Goal: Task Accomplishment & Management: Manage account settings

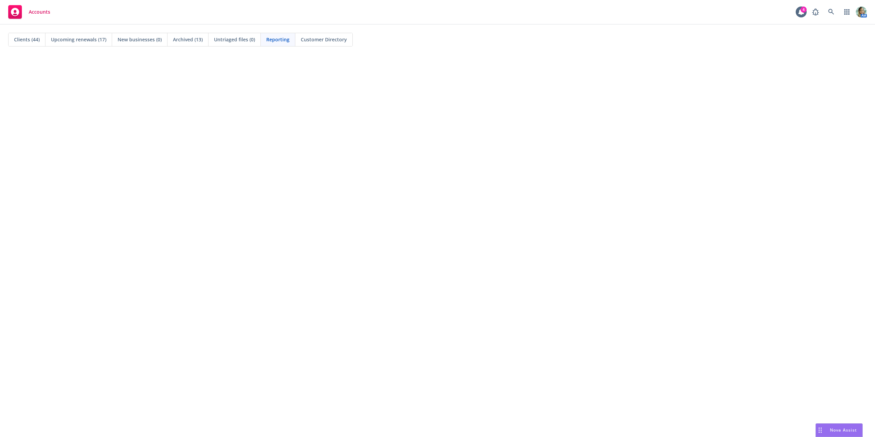
click at [27, 41] on span "Clients (44)" at bounding box center [27, 39] width 26 height 7
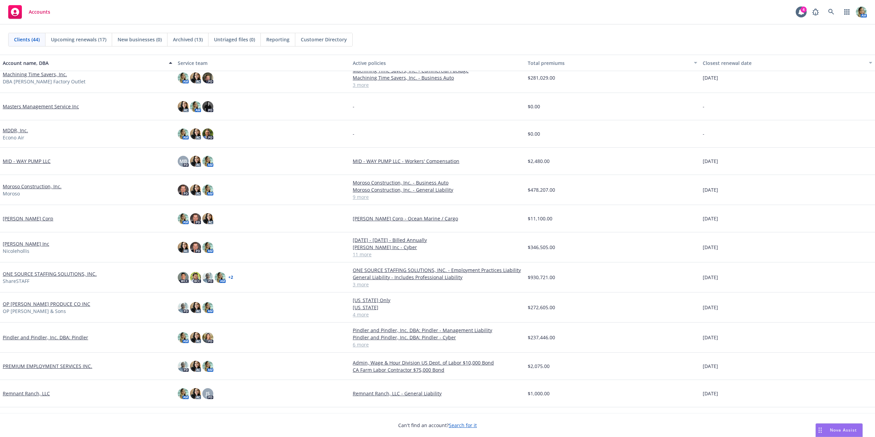
scroll to position [513, 0]
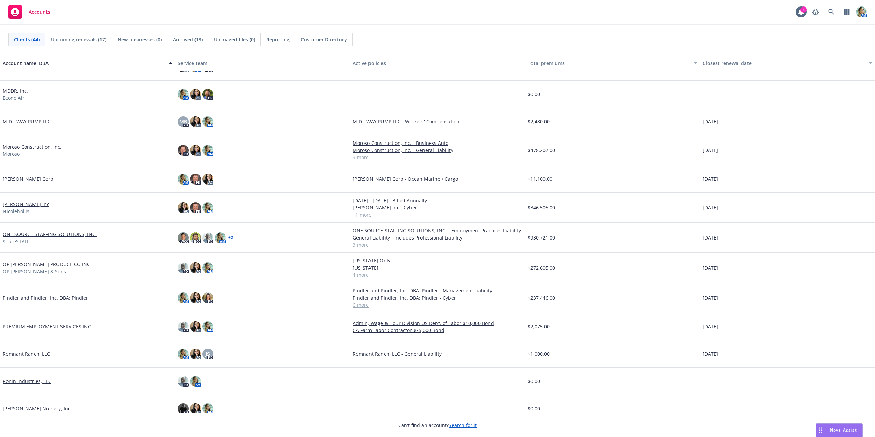
click at [59, 265] on link "OP MURPHY PRODUCE CO INC" at bounding box center [47, 264] width 88 height 7
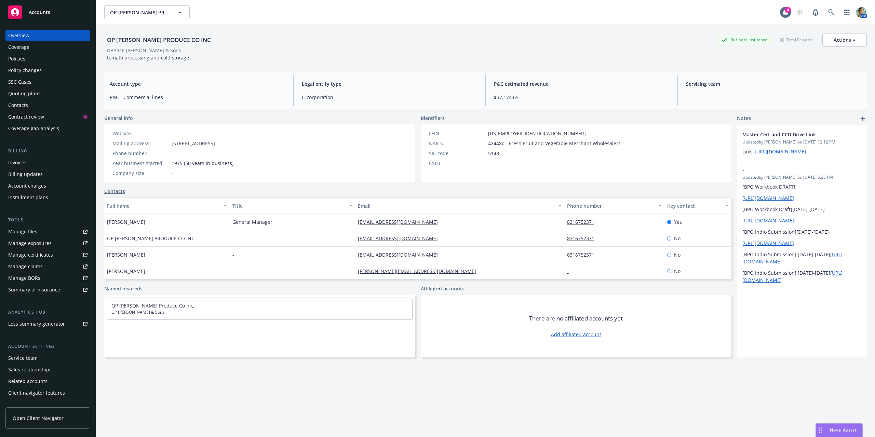
click at [31, 95] on div "Quoting plans" at bounding box center [24, 93] width 32 height 11
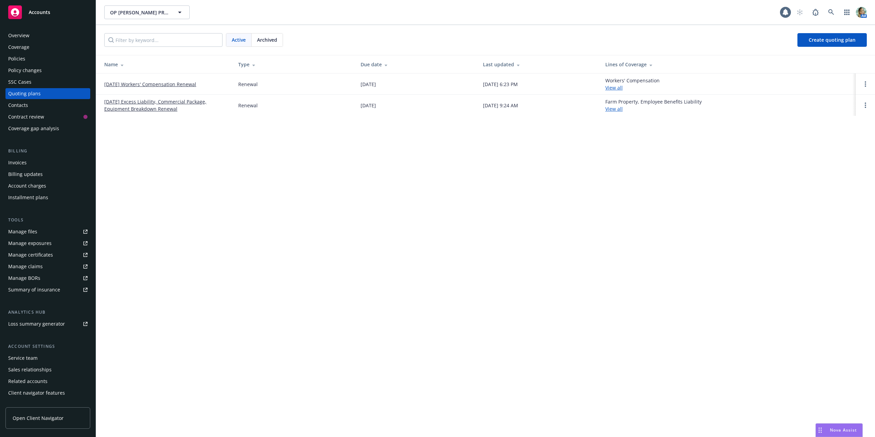
click at [155, 109] on link "09/30/25 Excess Liability, Commercial Package, Equipment Breakdown Renewal" at bounding box center [165, 105] width 123 height 14
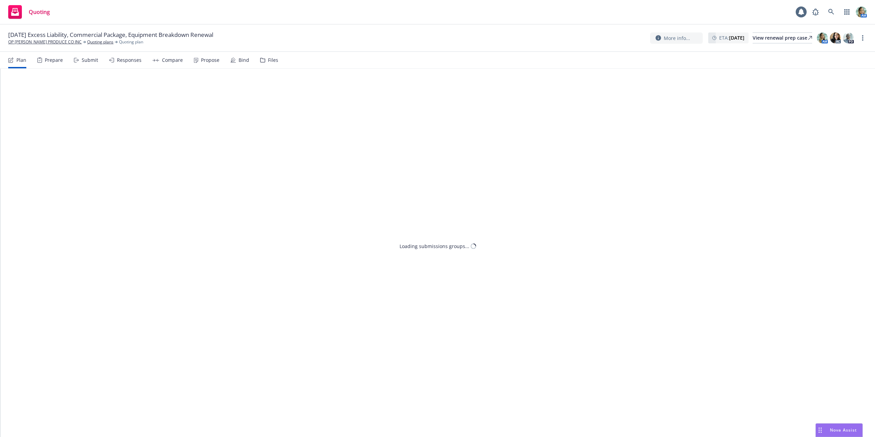
click at [268, 61] on div "Files" at bounding box center [273, 59] width 10 height 5
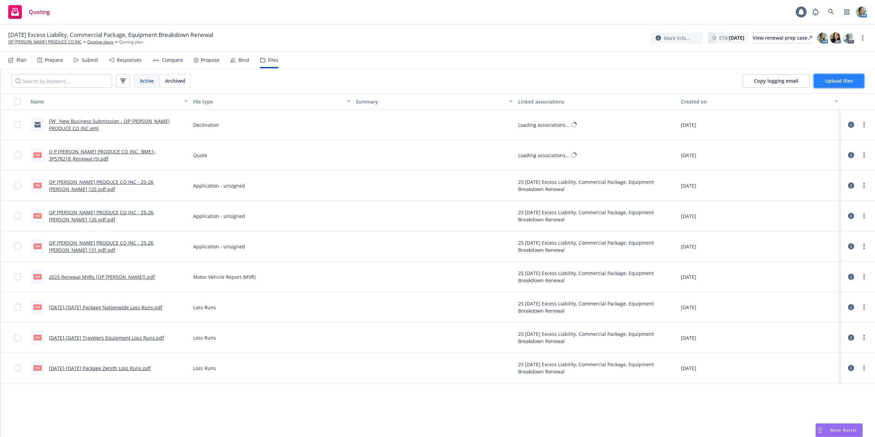
click at [832, 78] on span "Upload files" at bounding box center [839, 81] width 28 height 6
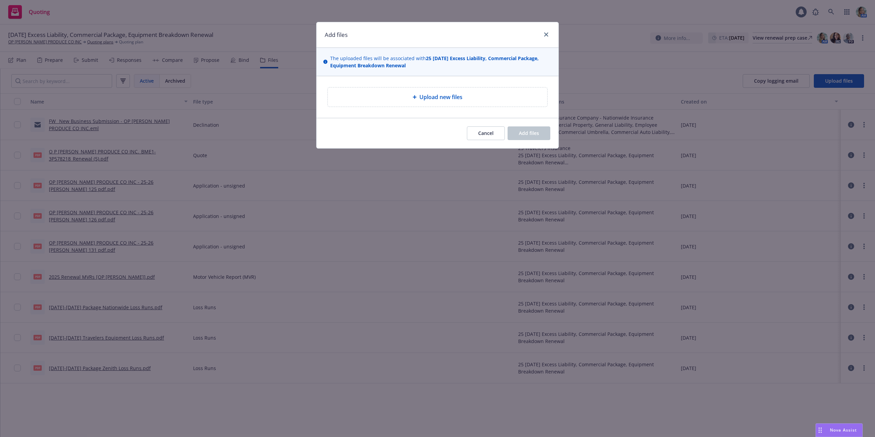
click at [414, 97] on icon at bounding box center [415, 97] width 4 height 4
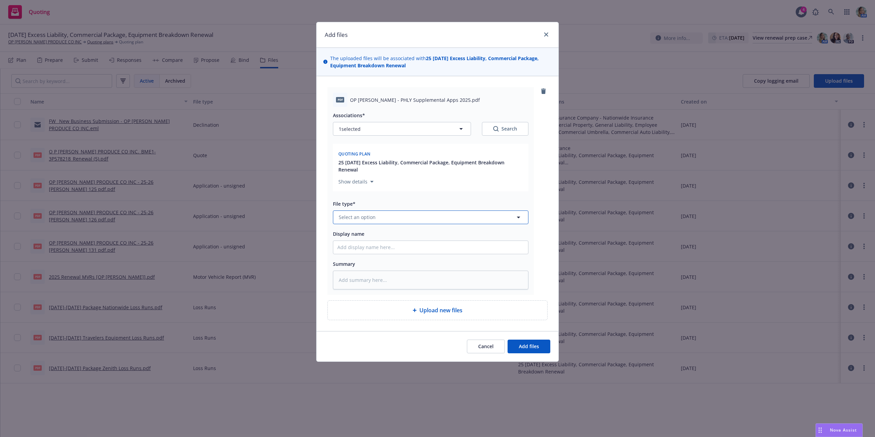
click at [381, 216] on button "Select an option" at bounding box center [431, 218] width 196 height 14
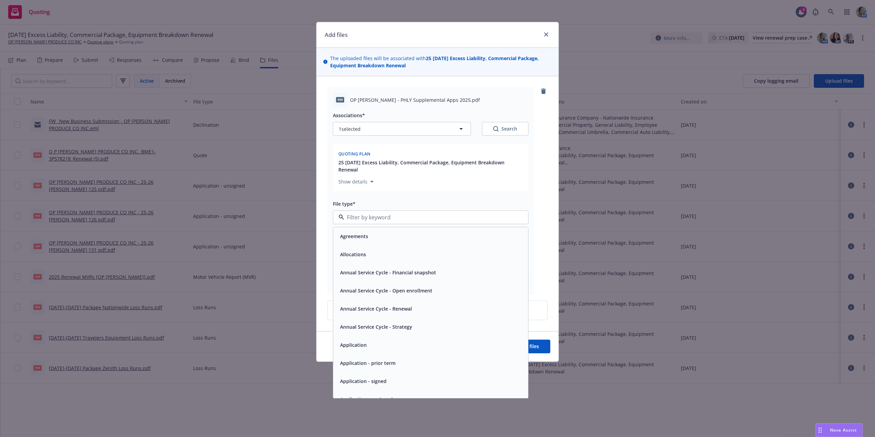
drag, startPoint x: 378, startPoint y: 380, endPoint x: 388, endPoint y: 370, distance: 13.8
click at [378, 379] on span "Application - signed" at bounding box center [363, 381] width 46 height 7
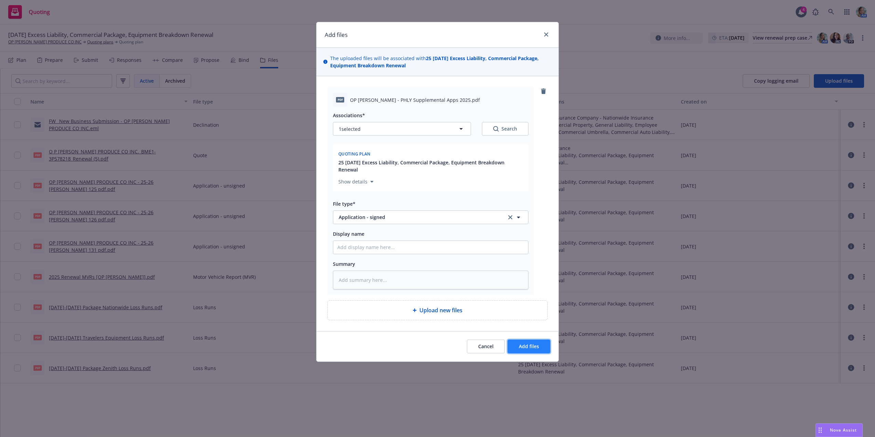
click at [526, 348] on span "Add files" at bounding box center [529, 346] width 20 height 6
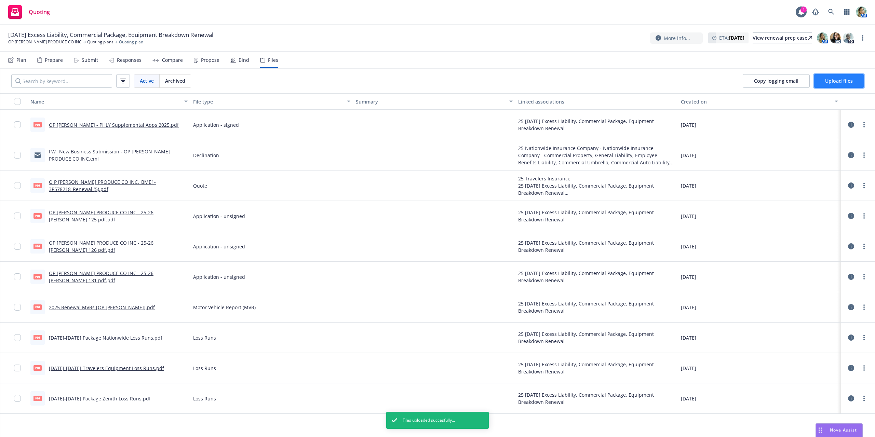
click at [825, 81] on button "Upload files" at bounding box center [839, 81] width 50 height 14
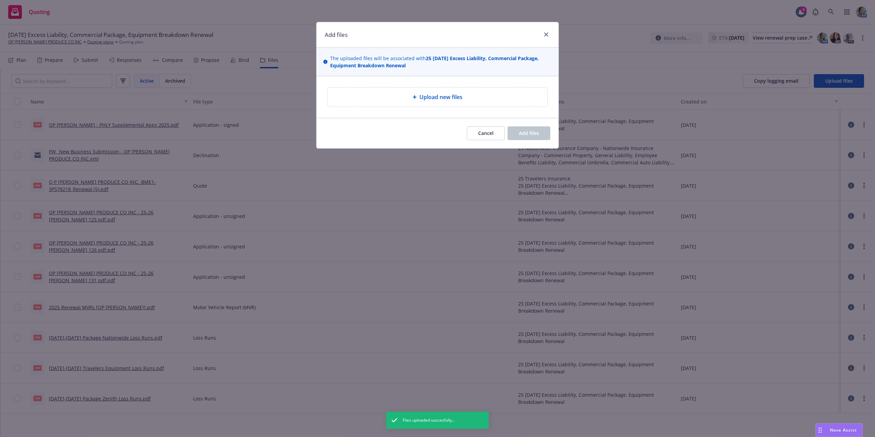
drag, startPoint x: 410, startPoint y: 114, endPoint x: 414, endPoint y: 104, distance: 10.1
click at [410, 113] on div "Upload new files" at bounding box center [438, 97] width 242 height 42
click at [414, 104] on div "Upload new files" at bounding box center [437, 97] width 219 height 19
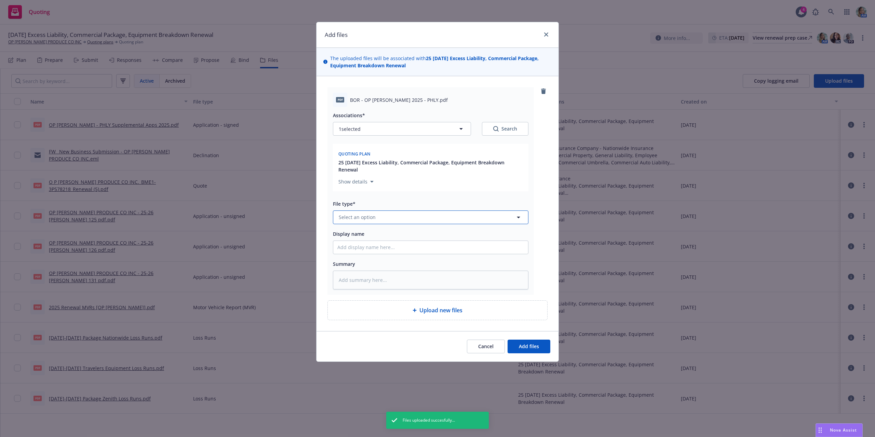
click at [356, 217] on span "Select an option" at bounding box center [357, 217] width 37 height 7
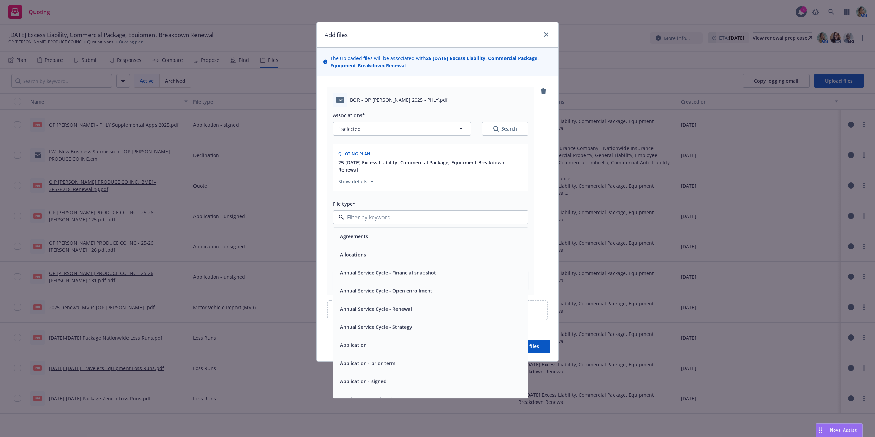
type textarea "x"
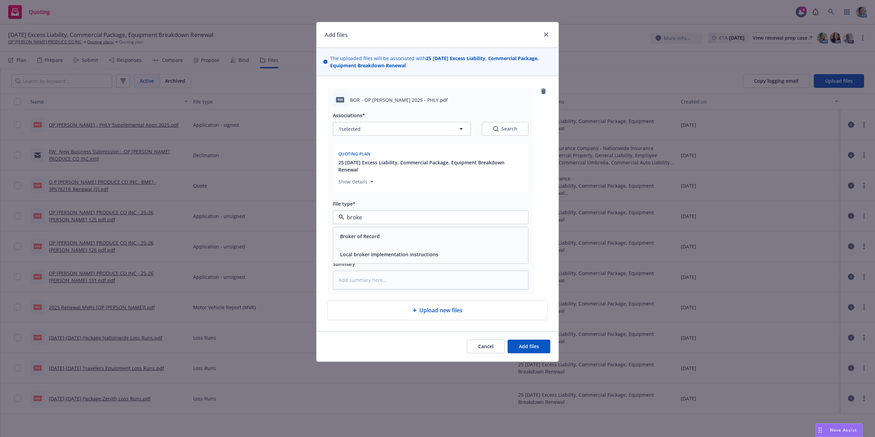
type input "broker"
click at [362, 235] on span "Broker of Record" at bounding box center [360, 236] width 40 height 7
click at [534, 350] on button "Add files" at bounding box center [529, 347] width 43 height 14
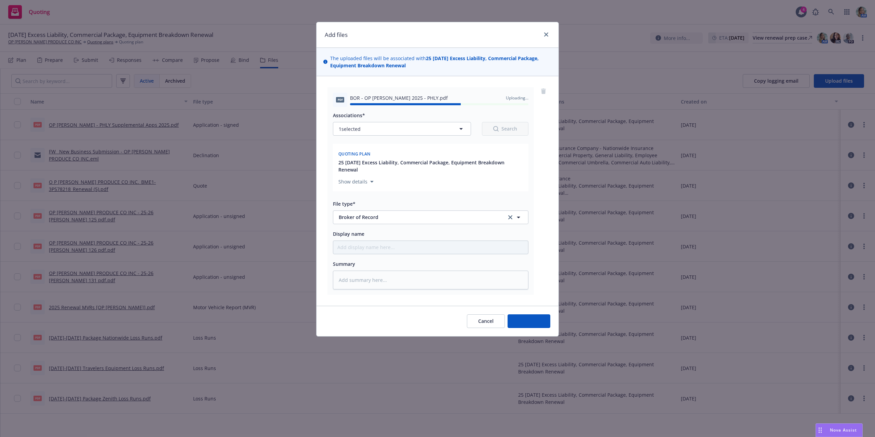
type textarea "x"
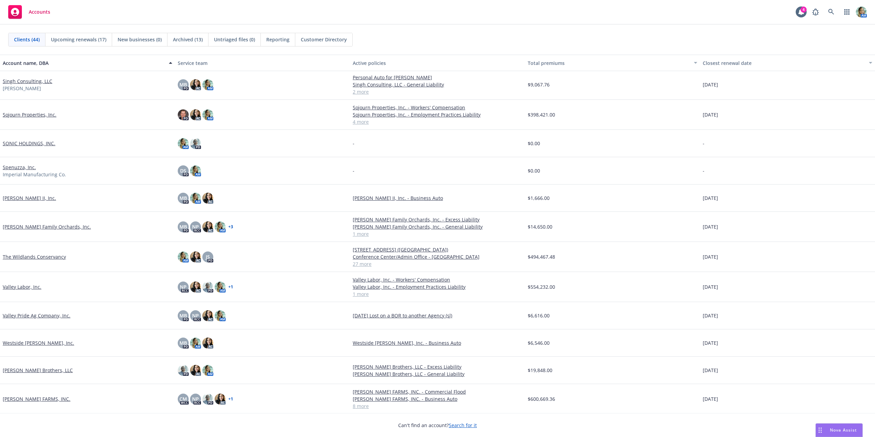
scroll to position [880, 0]
click at [58, 259] on link "The Wildlands Conservancy" at bounding box center [34, 255] width 63 height 7
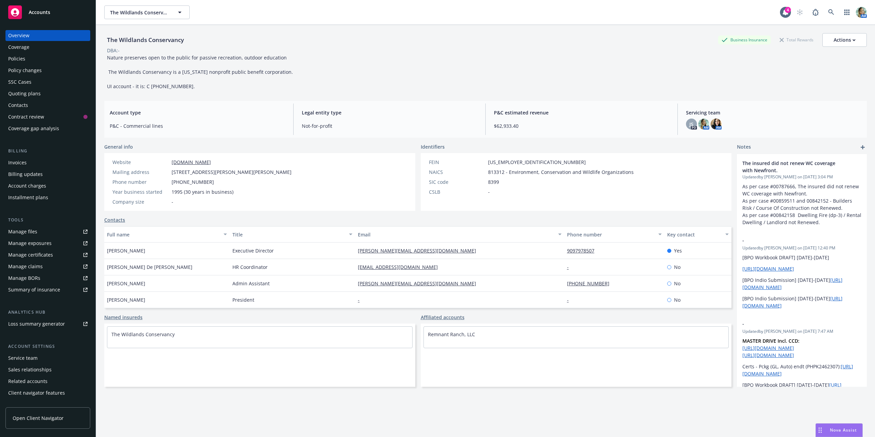
click at [32, 232] on div "Manage files" at bounding box center [22, 231] width 29 height 11
click at [29, 107] on div "Contacts" at bounding box center [47, 105] width 79 height 11
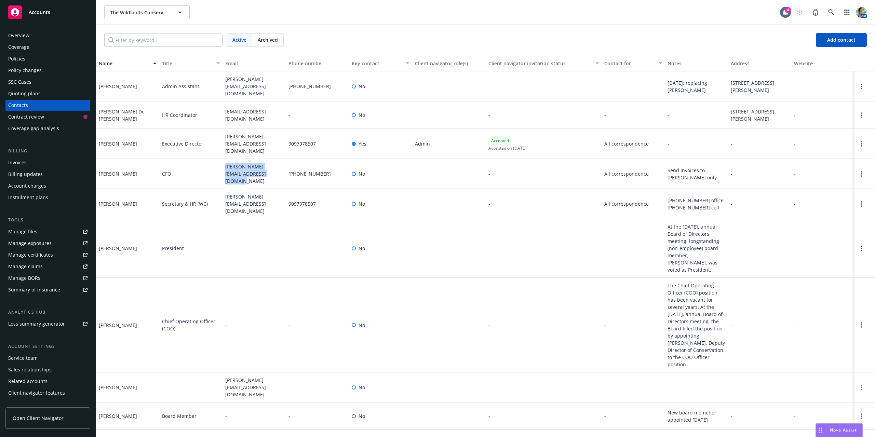
drag, startPoint x: 221, startPoint y: 160, endPoint x: 261, endPoint y: 176, distance: 43.5
click at [261, 176] on div "[PERSON_NAME] CFO [PERSON_NAME][EMAIL_ADDRESS][DOMAIN_NAME] [PHONE_NUMBER] No -…" at bounding box center [485, 174] width 779 height 30
copy div "[PERSON_NAME][EMAIL_ADDRESS][DOMAIN_NAME]"
click at [31, 231] on div "Manage files" at bounding box center [22, 231] width 29 height 11
click at [34, 231] on div "Manage files" at bounding box center [22, 231] width 29 height 11
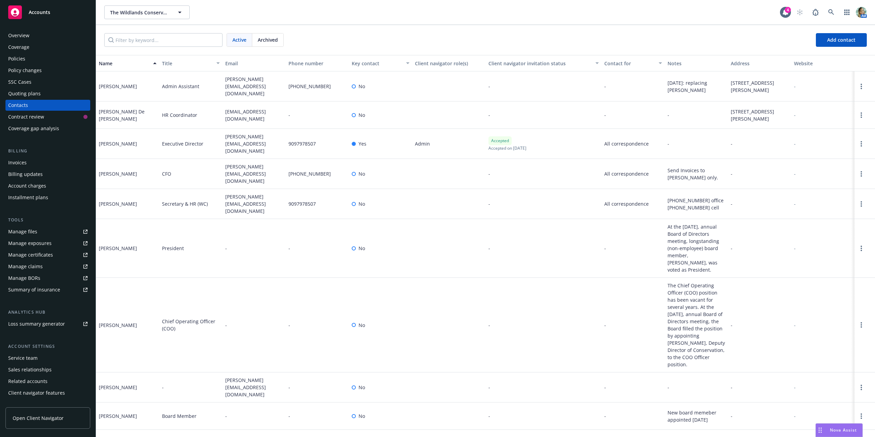
click at [44, 230] on link "Manage files" at bounding box center [47, 231] width 85 height 11
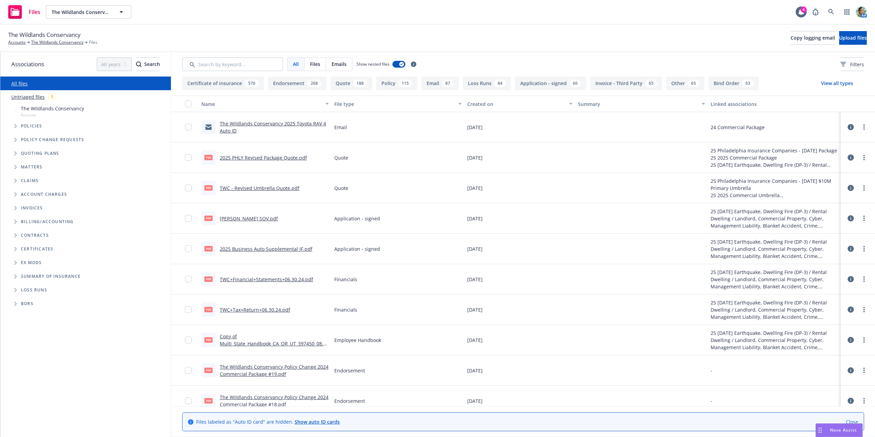
click at [35, 96] on link "Untriaged files" at bounding box center [28, 96] width 34 height 7
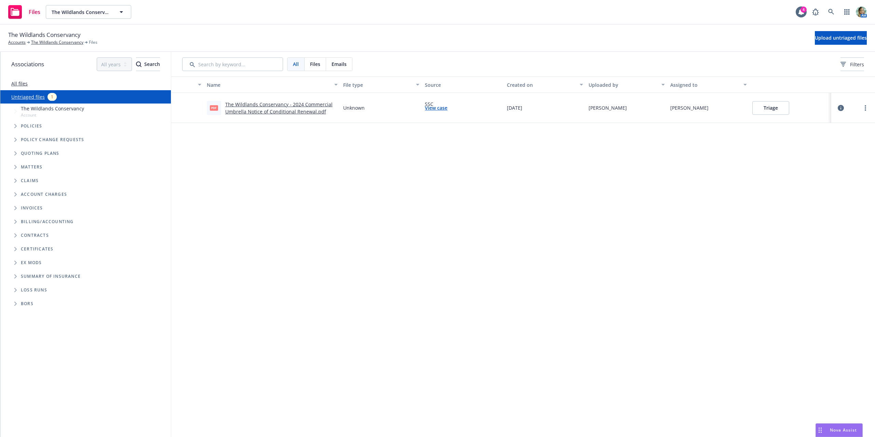
click at [772, 111] on button "Triage" at bounding box center [771, 108] width 37 height 14
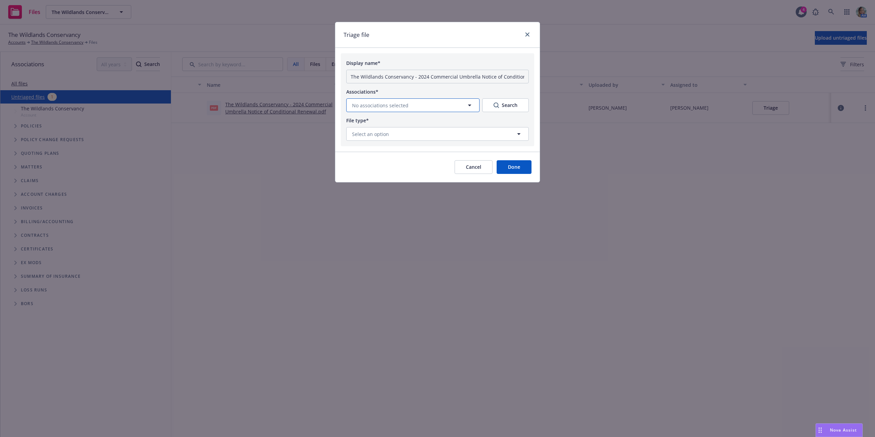
click at [382, 109] on span "No associations selected" at bounding box center [380, 105] width 56 height 7
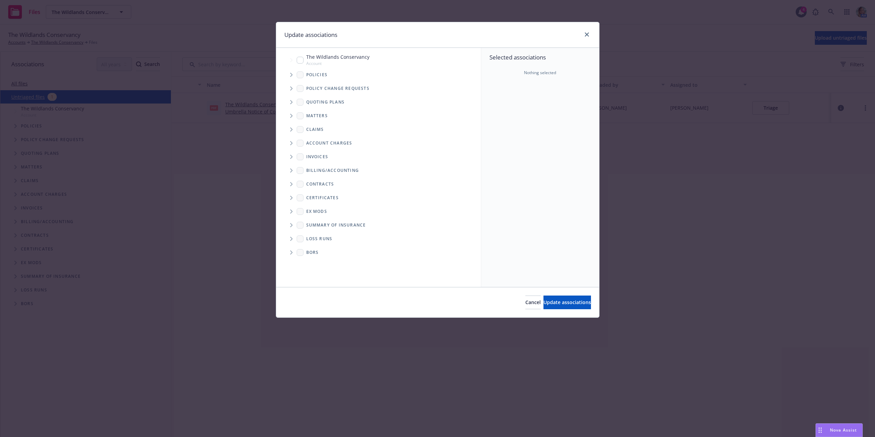
drag, startPoint x: 299, startPoint y: 61, endPoint x: 357, endPoint y: 90, distance: 64.8
click at [300, 61] on input "Tree Example" at bounding box center [300, 60] width 7 height 7
checkbox input "true"
drag, startPoint x: 562, startPoint y: 298, endPoint x: 560, endPoint y: 294, distance: 5.1
click at [563, 302] on button "Update associations" at bounding box center [568, 303] width 48 height 14
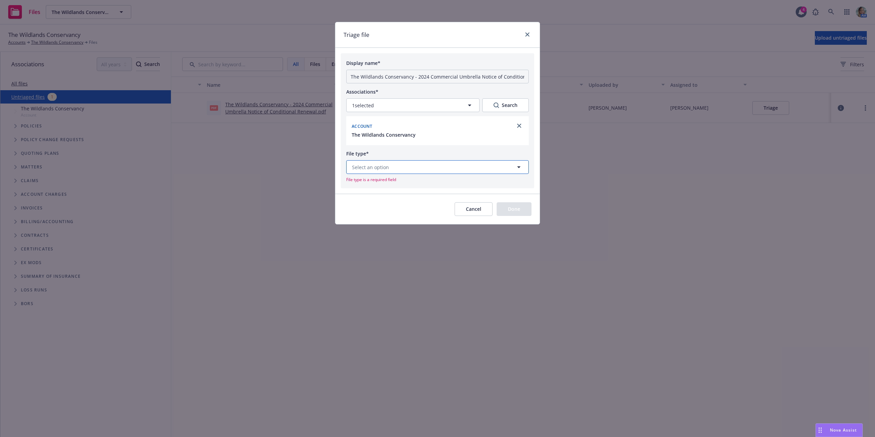
click at [454, 169] on button "Select an option" at bounding box center [437, 167] width 183 height 14
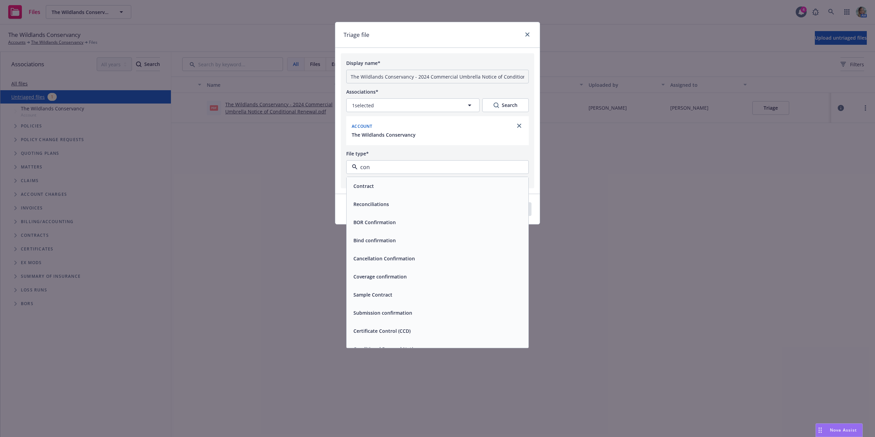
type input "cond"
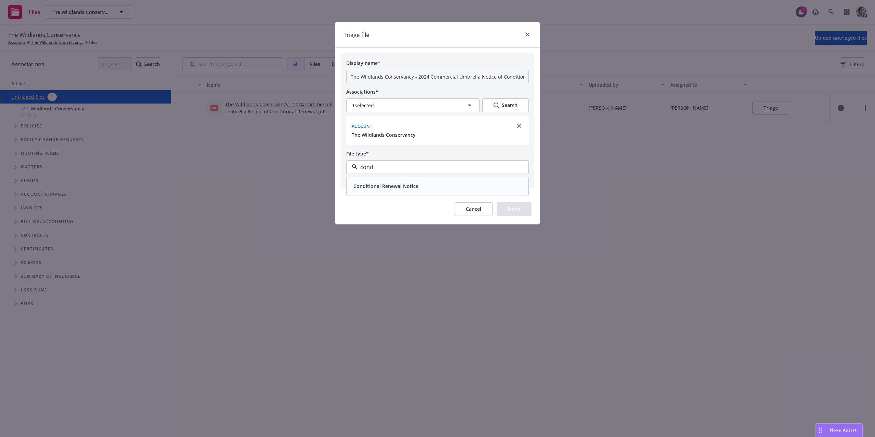
click at [442, 184] on div "Conditional Renewal Notice" at bounding box center [438, 186] width 174 height 10
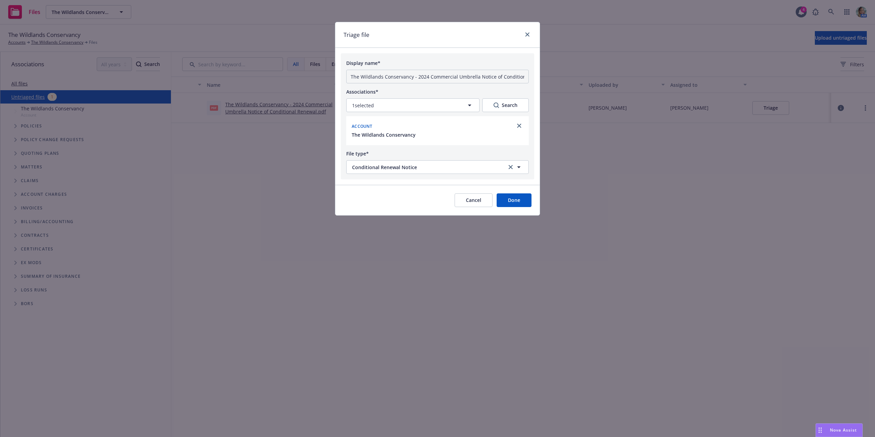
click at [508, 199] on button "Done" at bounding box center [514, 201] width 35 height 14
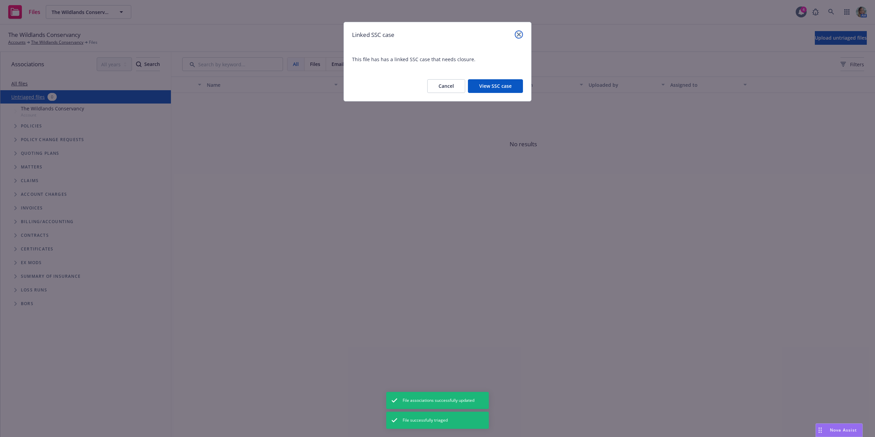
click at [520, 36] on icon "close" at bounding box center [519, 34] width 4 height 4
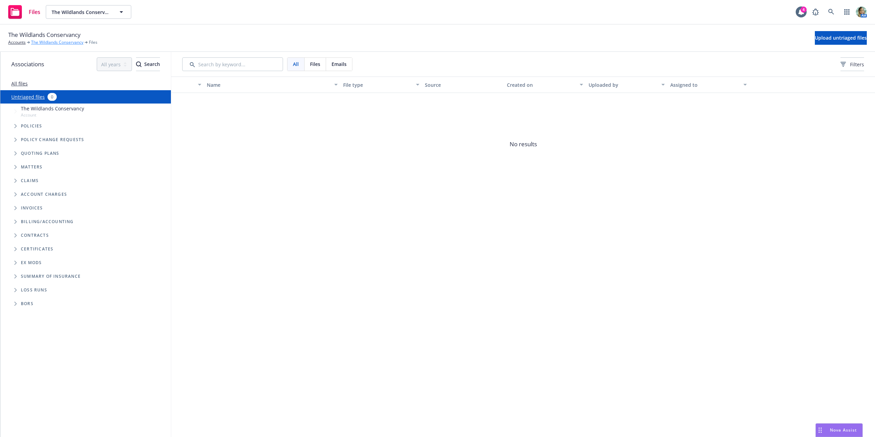
click at [53, 41] on link "The Wildlands Conservancy" at bounding box center [57, 42] width 52 height 6
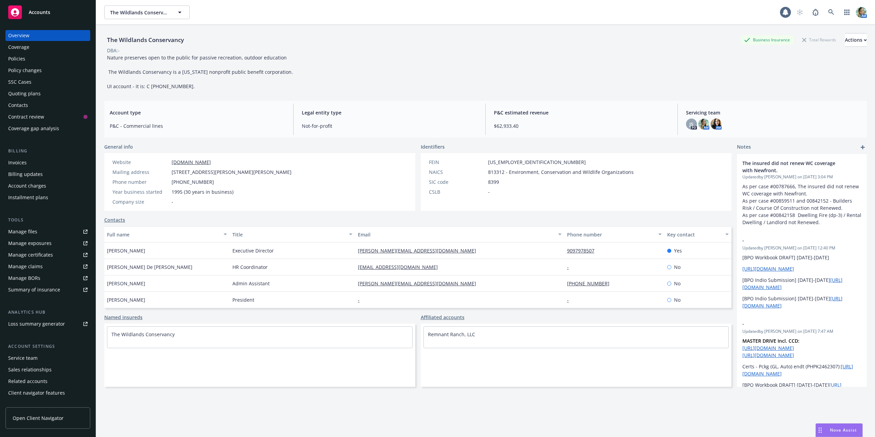
click at [41, 231] on link "Manage files" at bounding box center [47, 231] width 85 height 11
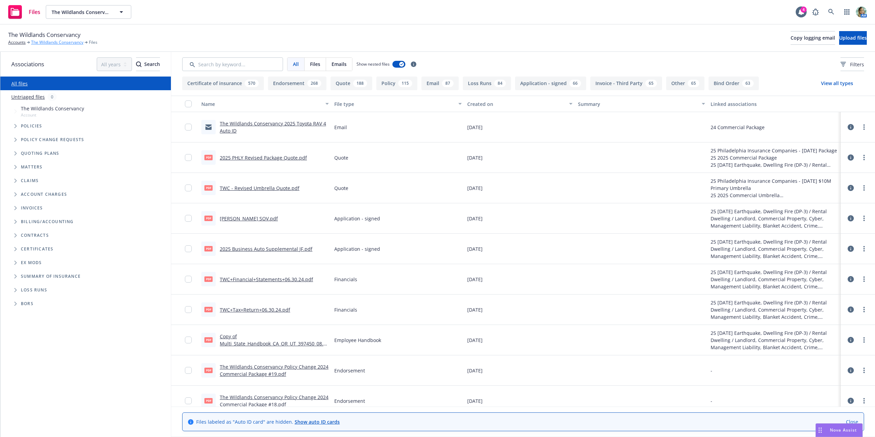
click at [53, 44] on link "The Wildlands Conservancy" at bounding box center [57, 42] width 52 height 6
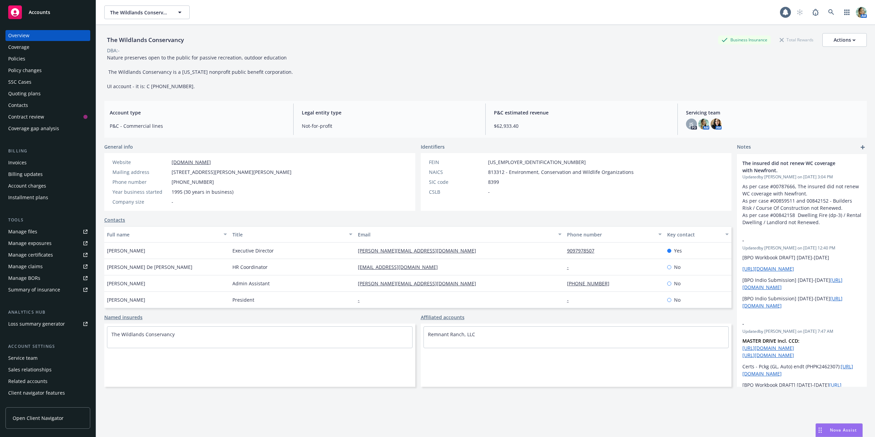
click at [19, 61] on div "Policies" at bounding box center [16, 58] width 17 height 11
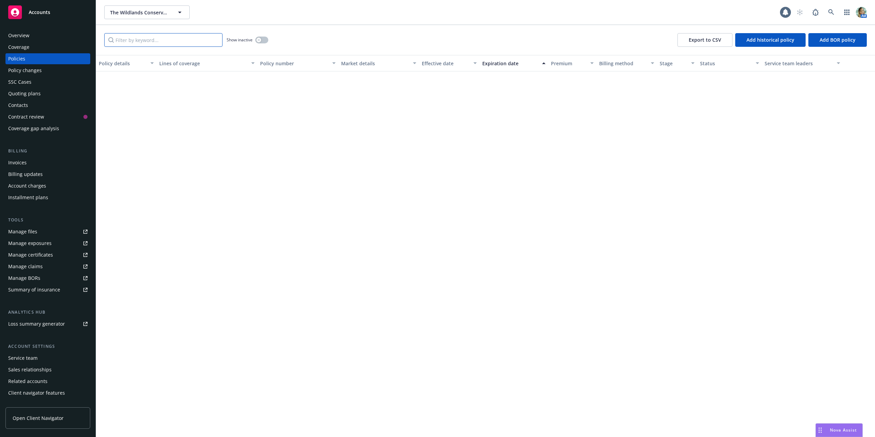
drag, startPoint x: 138, startPoint y: 42, endPoint x: 147, endPoint y: 39, distance: 9.2
click at [138, 41] on input "Filter by keyword..." at bounding box center [163, 40] width 118 height 14
paste input "0302176160"
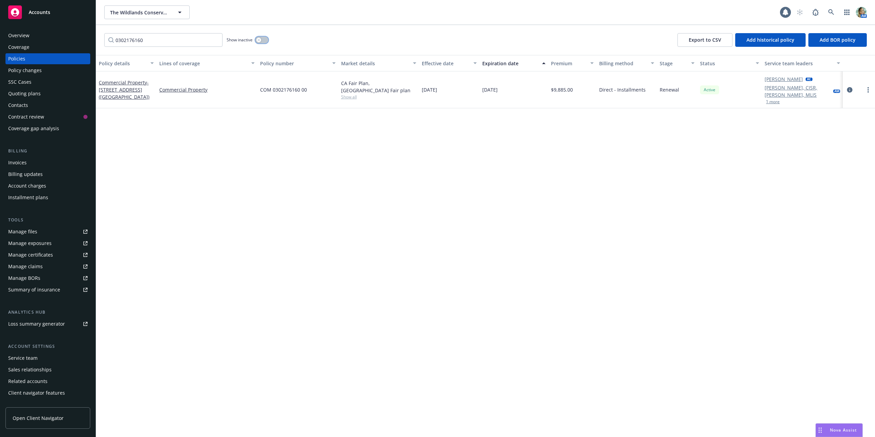
click at [264, 41] on button "button" at bounding box center [261, 40] width 13 height 7
drag, startPoint x: 141, startPoint y: 40, endPoint x: 84, endPoint y: 34, distance: 57.1
click at [84, 34] on div "Accounts Overview Coverage Policies Policy changes SSC Cases Quoting plans Cont…" at bounding box center [437, 218] width 875 height 437
paste input "11039003"
type input "011039003"
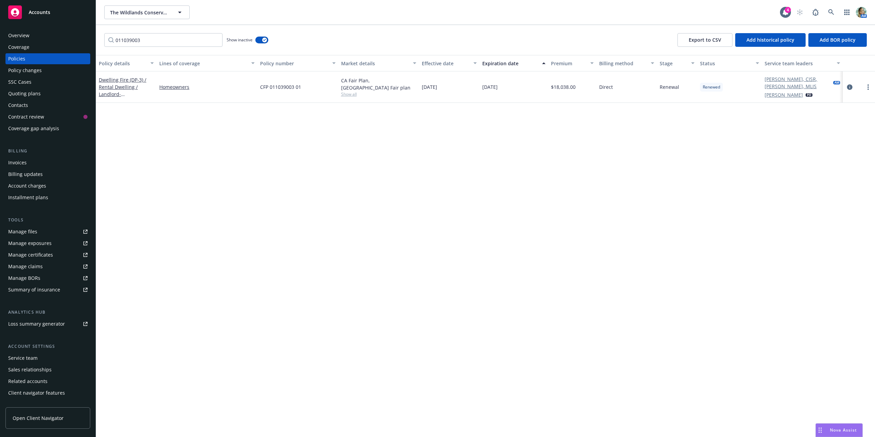
click at [132, 75] on div "Dwelling Fire (DP-3) / Rental Dwelling / Landlord - [STREET_ADDRESS] ([GEOGRAPH…" at bounding box center [126, 86] width 61 height 31
click at [133, 80] on link "Dwelling Fire (DP-3) / Rental Dwelling / Landlord - [STREET_ADDRESS] ([GEOGRAPH…" at bounding box center [124, 94] width 51 height 35
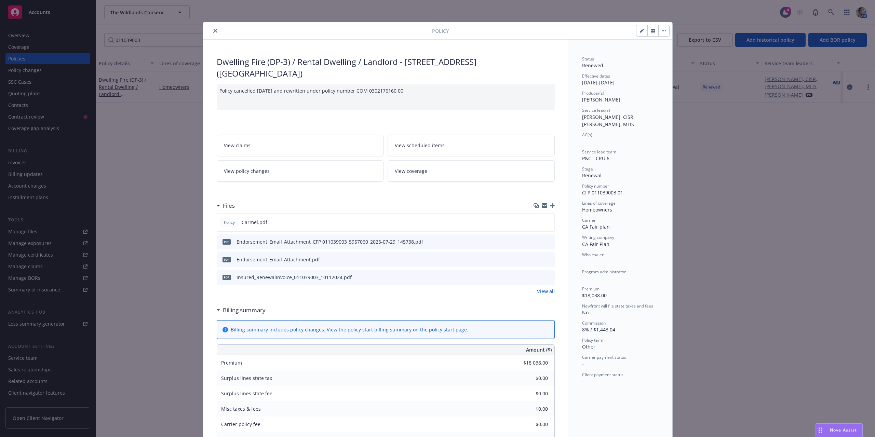
click at [550, 205] on icon "button" at bounding box center [552, 205] width 5 height 5
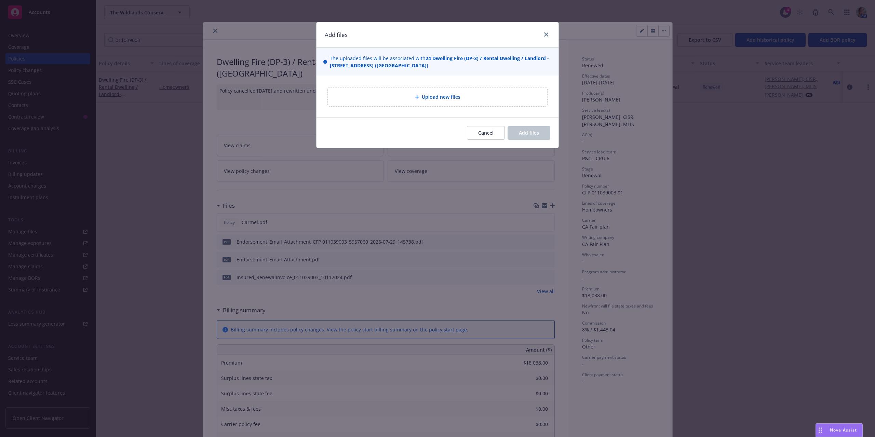
click at [437, 99] on span "Upload new files" at bounding box center [441, 96] width 39 height 7
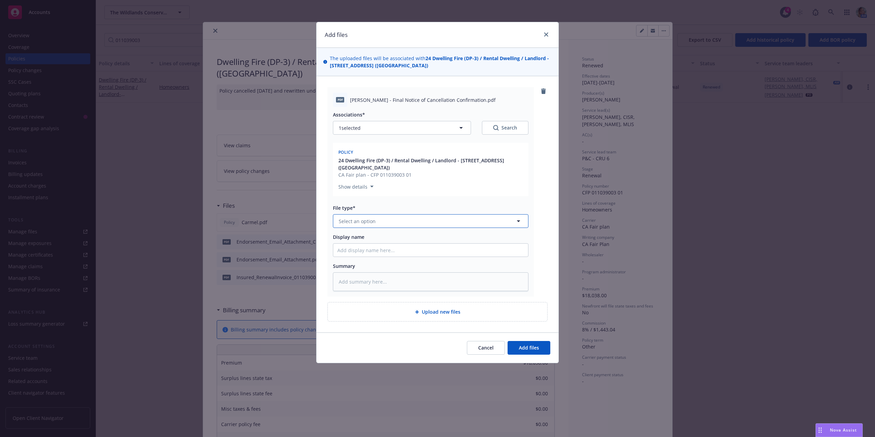
click at [375, 221] on button "Select an option" at bounding box center [431, 221] width 196 height 14
type input "ca"
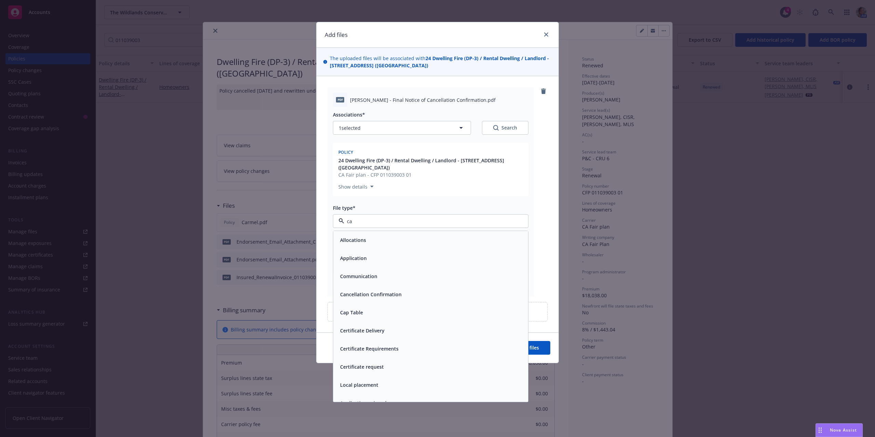
drag, startPoint x: 392, startPoint y: 296, endPoint x: 404, endPoint y: 295, distance: 12.4
click at [393, 296] on span "Cancellation Confirmation" at bounding box center [371, 294] width 62 height 7
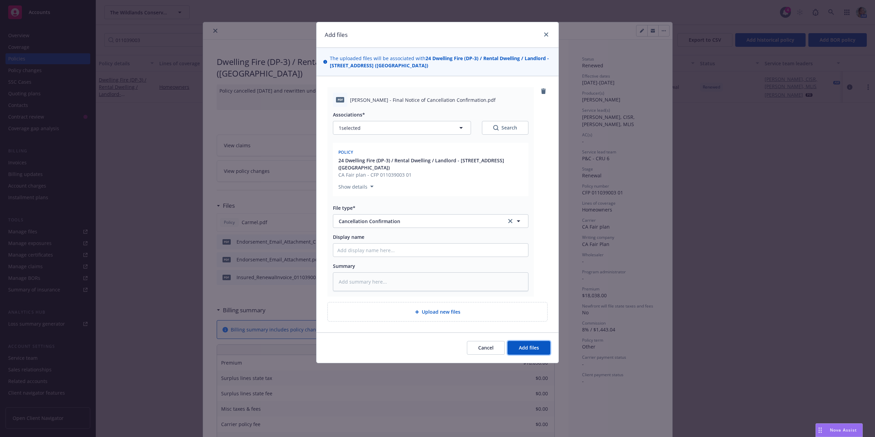
click at [539, 348] on button "Add files" at bounding box center [529, 348] width 43 height 14
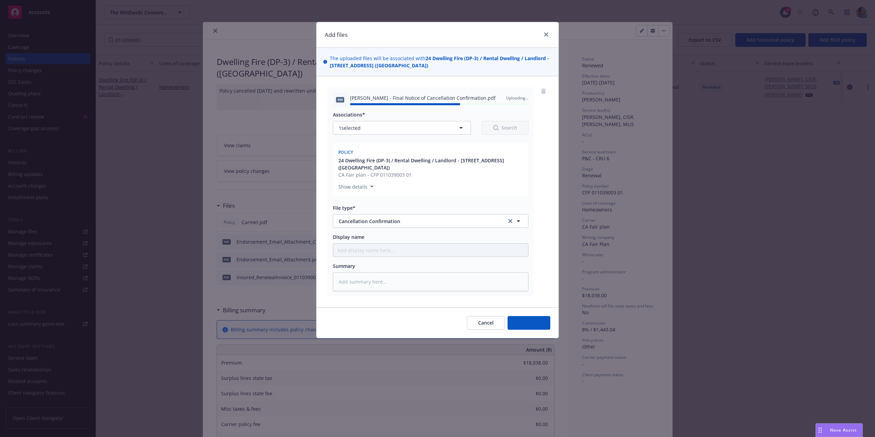
type textarea "x"
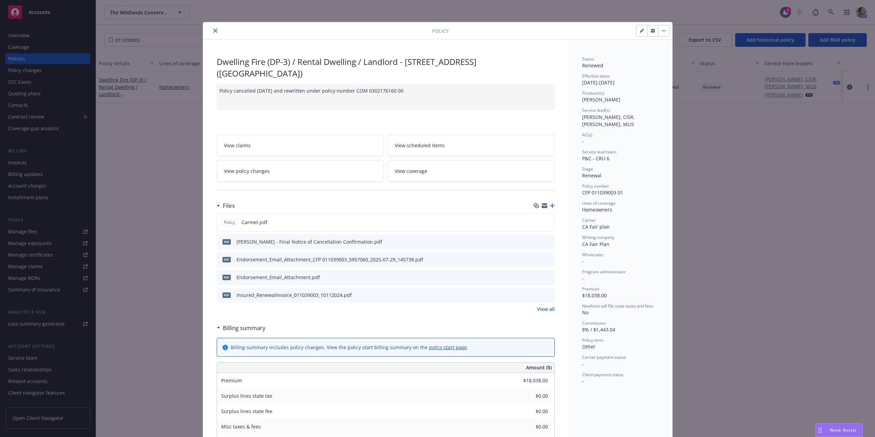
click at [214, 31] on icon "close" at bounding box center [215, 31] width 4 height 4
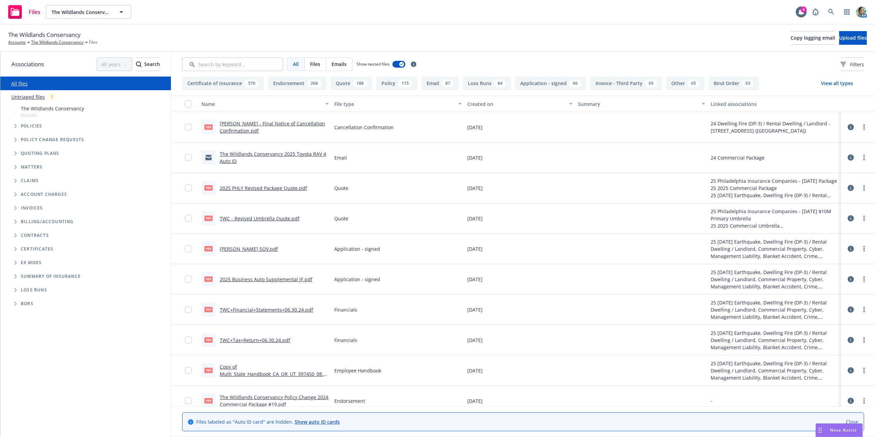
click at [38, 98] on link "Untriaged files" at bounding box center [28, 96] width 34 height 7
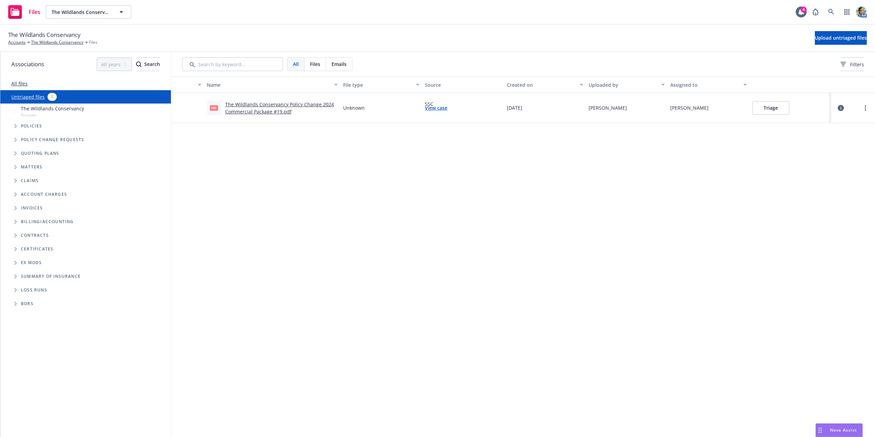
click at [323, 103] on link "The Wildlands Conservancy Policy Change 2024 Commercial Package #19.pdf" at bounding box center [279, 108] width 109 height 14
click at [767, 109] on button "Triage" at bounding box center [771, 108] width 37 height 14
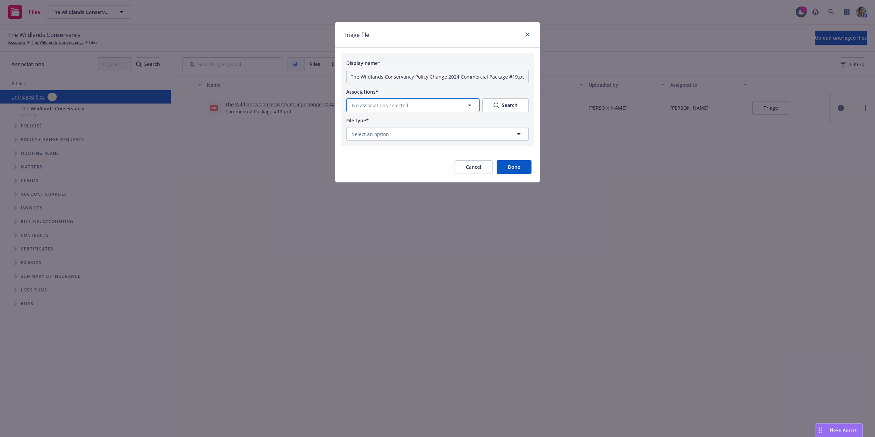
click at [438, 107] on button "No associations selected" at bounding box center [412, 105] width 133 height 14
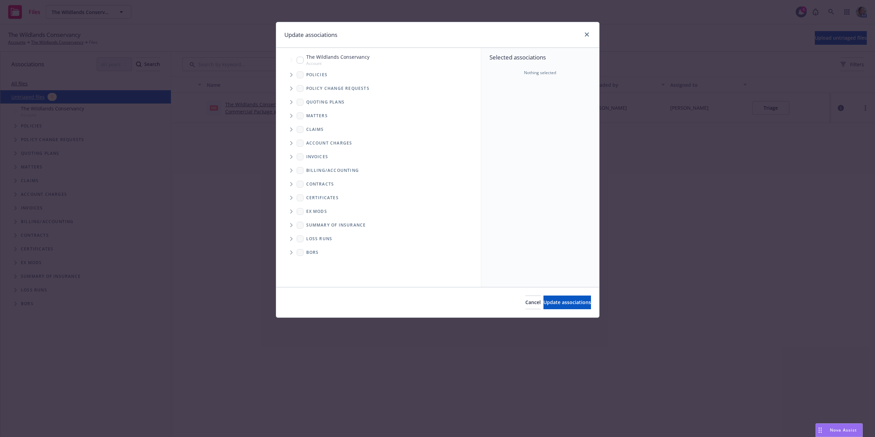
click at [300, 57] on input "Tree Example" at bounding box center [300, 60] width 7 height 7
checkbox input "true"
drag, startPoint x: 575, startPoint y: 303, endPoint x: 555, endPoint y: 283, distance: 27.8
click at [574, 303] on span "Update associations" at bounding box center [568, 302] width 48 height 6
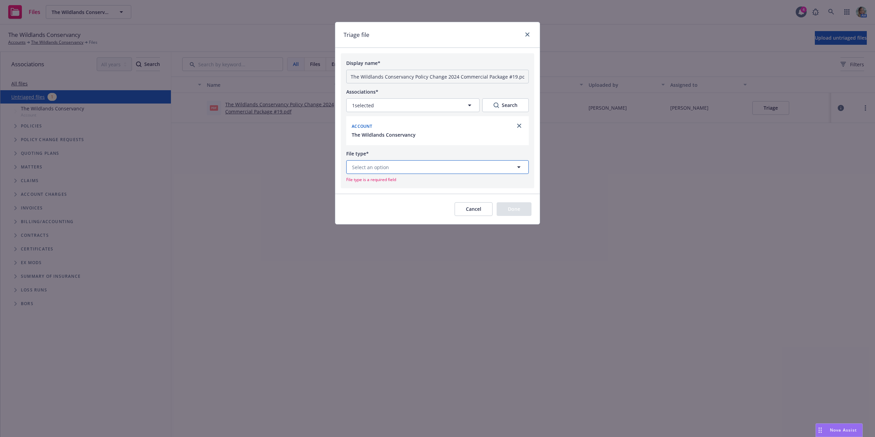
click at [436, 167] on button "Select an option" at bounding box center [437, 167] width 183 height 14
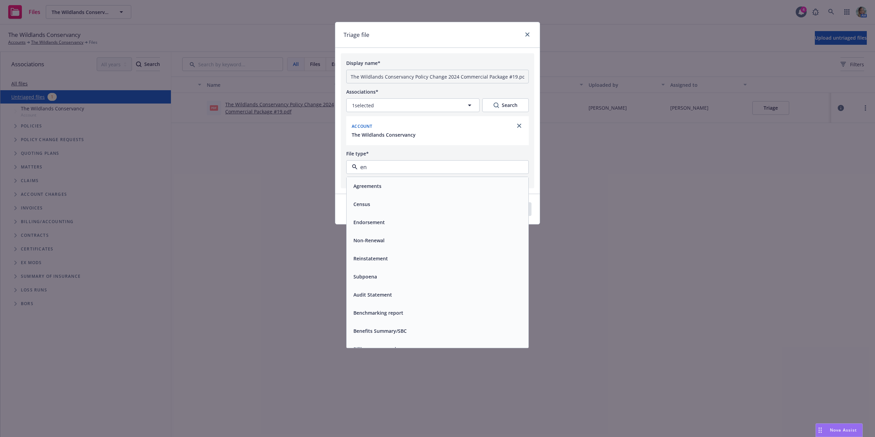
type input "end"
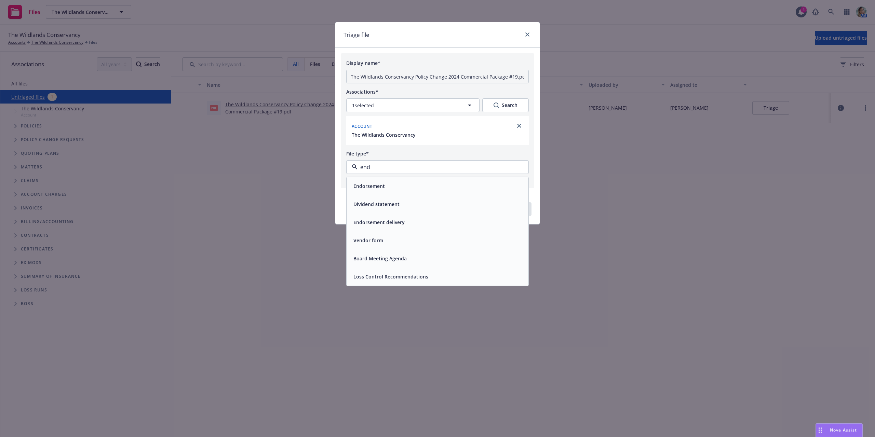
click at [427, 184] on div "Endorsement" at bounding box center [438, 186] width 174 height 10
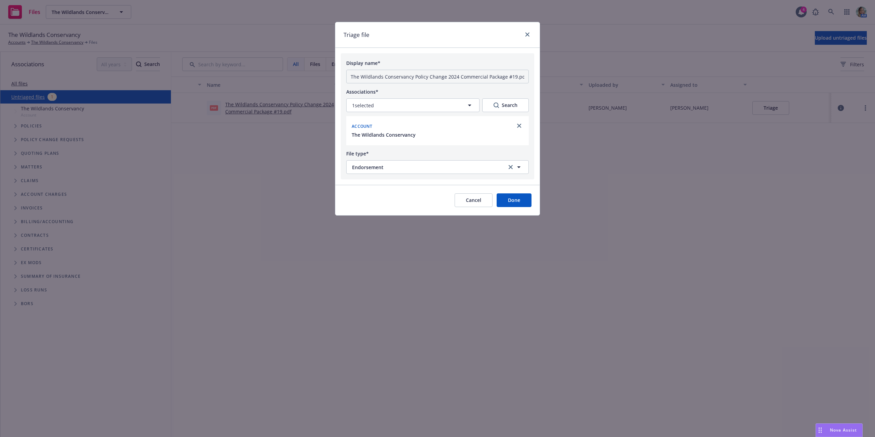
click at [507, 198] on button "Done" at bounding box center [514, 201] width 35 height 14
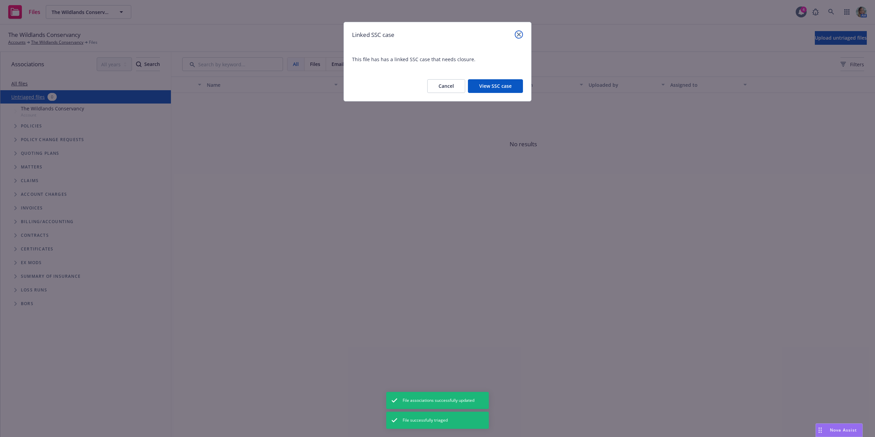
drag, startPoint x: 518, startPoint y: 33, endPoint x: 499, endPoint y: 30, distance: 19.4
click at [518, 33] on icon "close" at bounding box center [519, 34] width 4 height 4
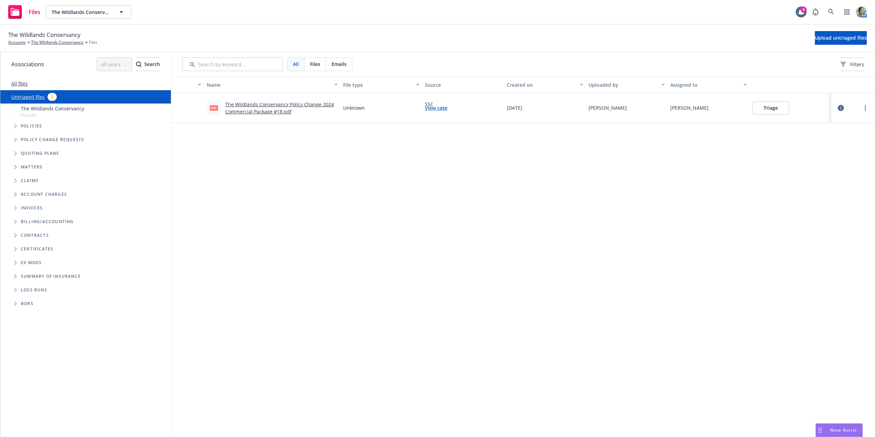
click at [760, 108] on button "Triage" at bounding box center [771, 108] width 37 height 14
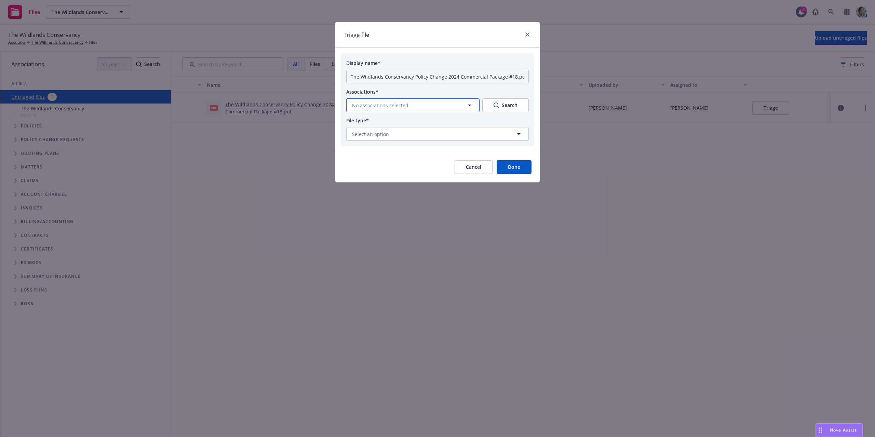
click at [421, 106] on button "No associations selected" at bounding box center [412, 105] width 133 height 14
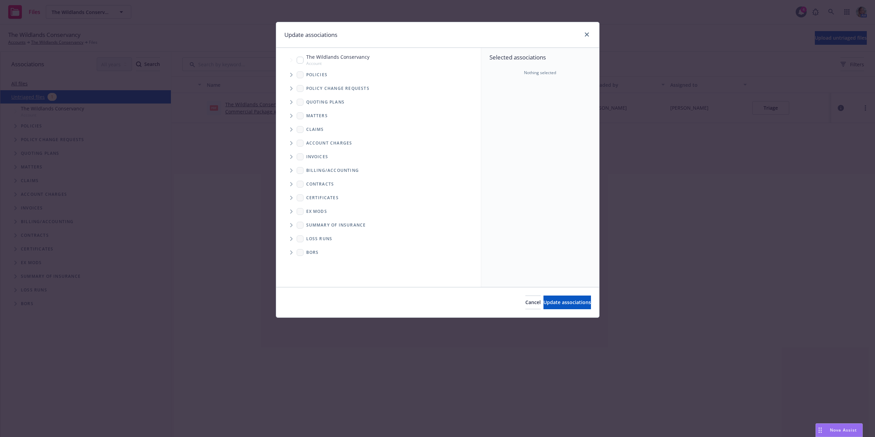
click at [301, 59] on input "Tree Example" at bounding box center [300, 60] width 7 height 7
checkbox input "true"
drag, startPoint x: 533, startPoint y: 299, endPoint x: 507, endPoint y: 250, distance: 55.7
click at [544, 298] on button "Update associations" at bounding box center [568, 303] width 48 height 14
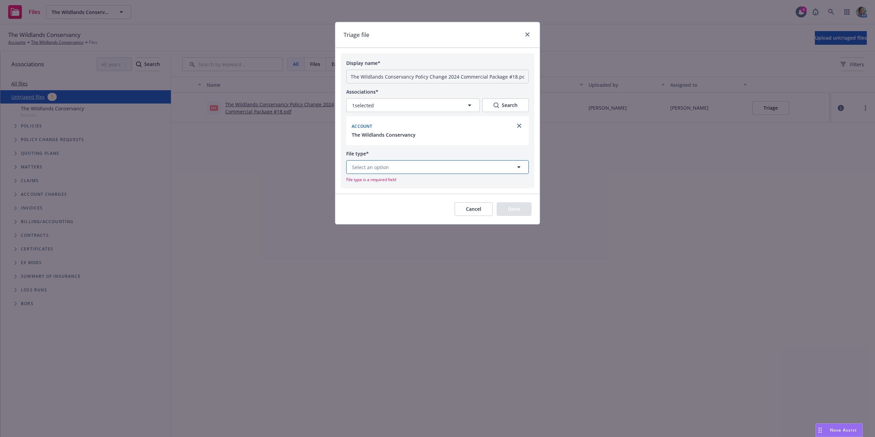
click at [444, 170] on button "Select an option" at bounding box center [437, 167] width 183 height 14
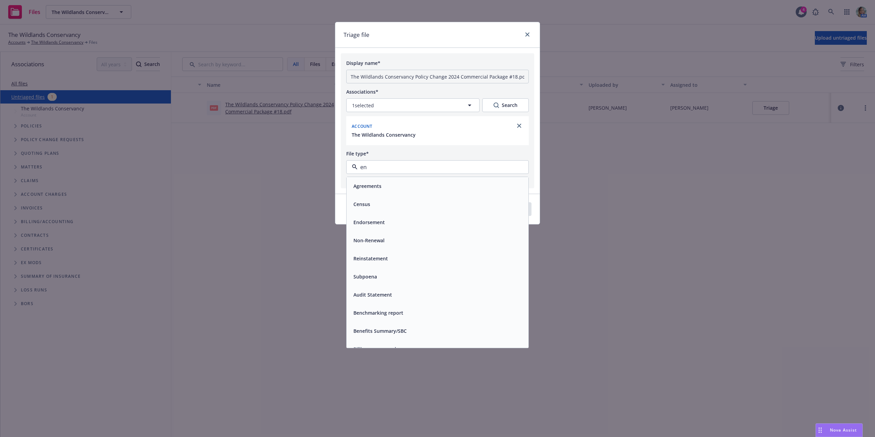
type input "end"
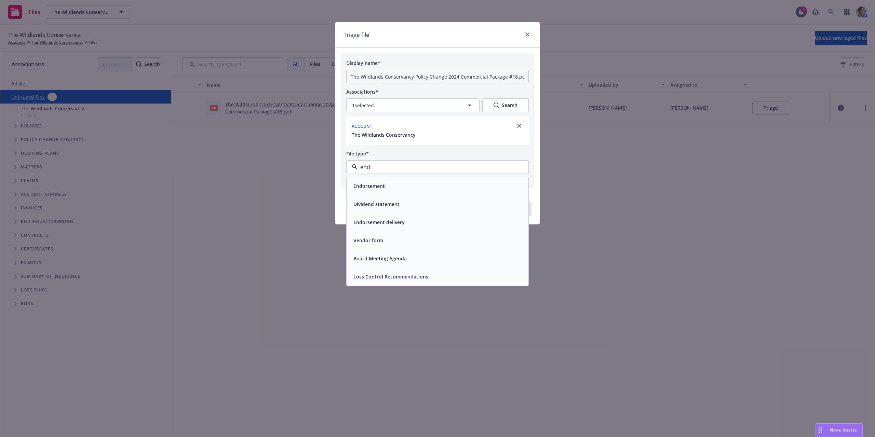
click at [401, 190] on div "Endorsement" at bounding box center [438, 186] width 174 height 10
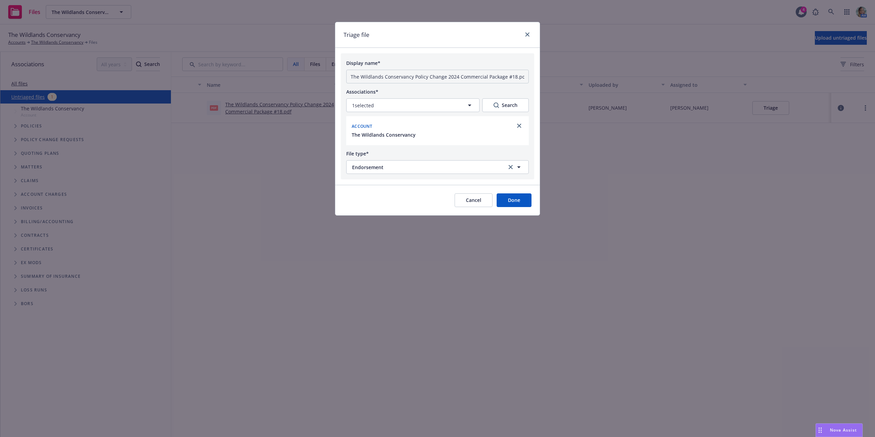
click at [521, 201] on button "Done" at bounding box center [514, 201] width 35 height 14
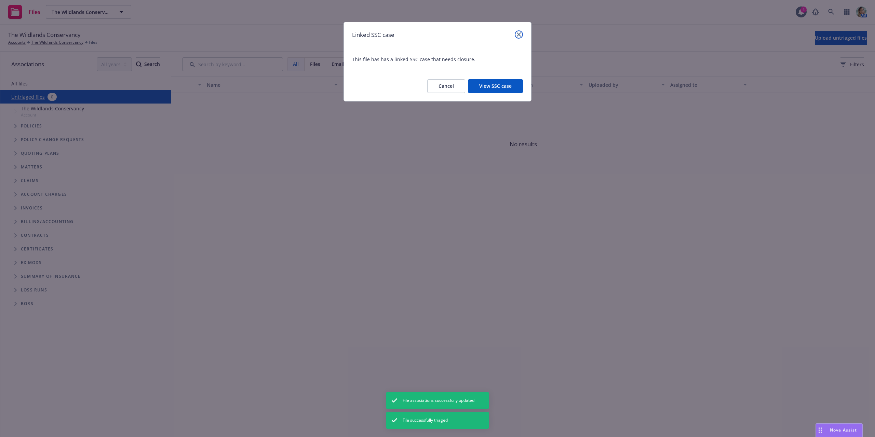
drag, startPoint x: 522, startPoint y: 35, endPoint x: 509, endPoint y: 35, distance: 12.7
click at [521, 35] on link "close" at bounding box center [519, 34] width 8 height 8
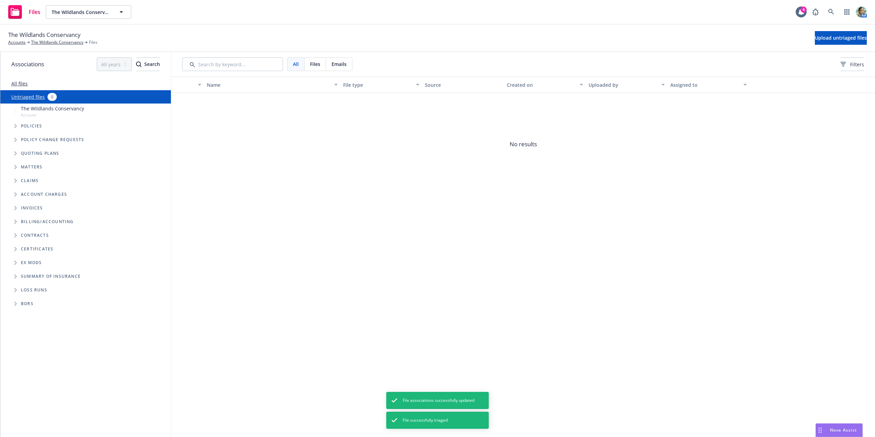
click at [278, 155] on span "No results" at bounding box center [523, 144] width 704 height 103
click at [48, 40] on link "The Wildlands Conservancy" at bounding box center [57, 42] width 52 height 6
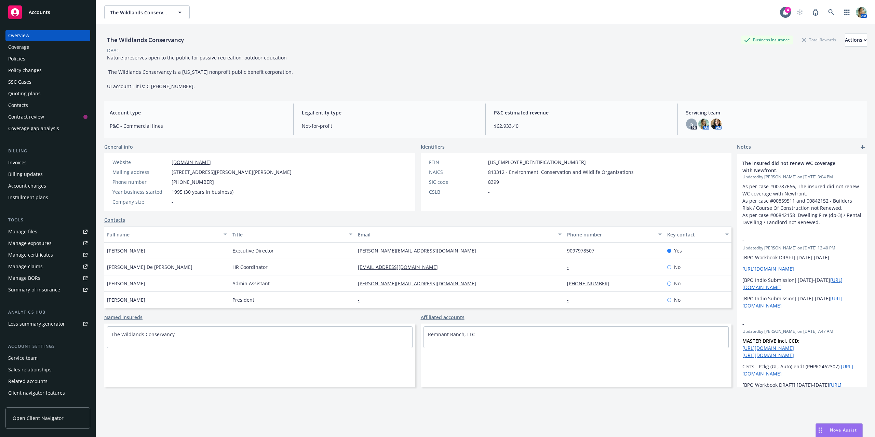
click at [24, 59] on div "Policies" at bounding box center [16, 58] width 17 height 11
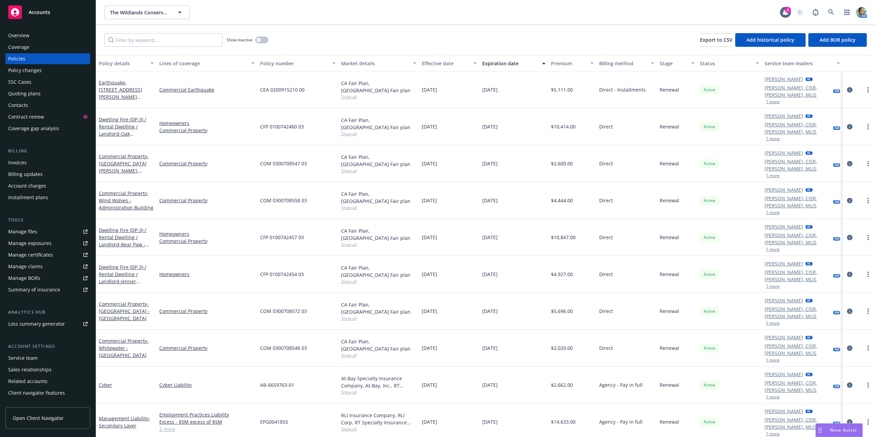
click at [34, 233] on div "Manage files" at bounding box center [22, 231] width 29 height 11
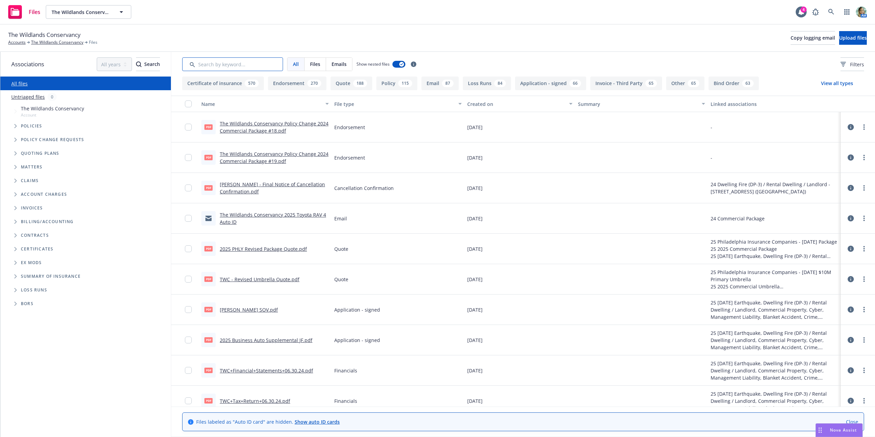
click at [237, 62] on input "Search by keyword..." at bounding box center [232, 64] width 101 height 14
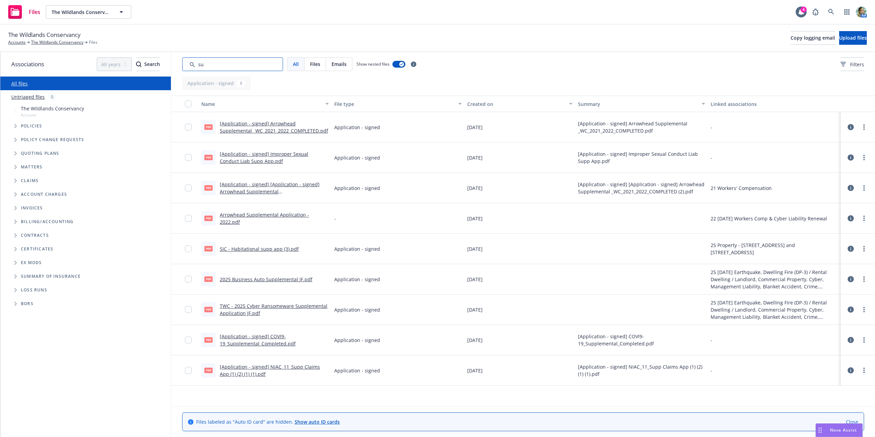
type input "s"
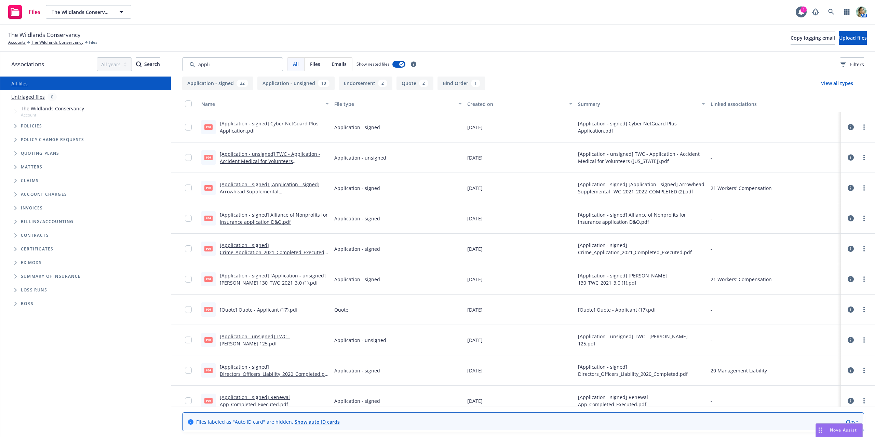
click at [471, 106] on div "Created on" at bounding box center [516, 104] width 98 height 7
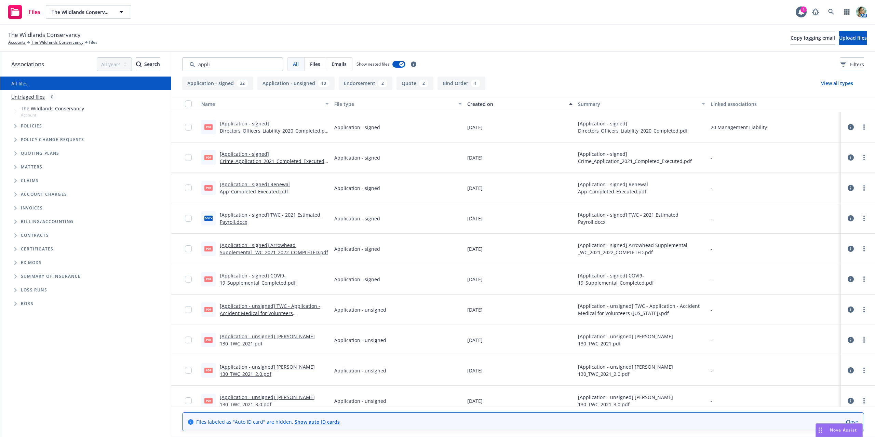
click at [277, 186] on link "[Application - signed] Renewal App_Completed_Executed.pdf" at bounding box center [255, 188] width 70 height 14
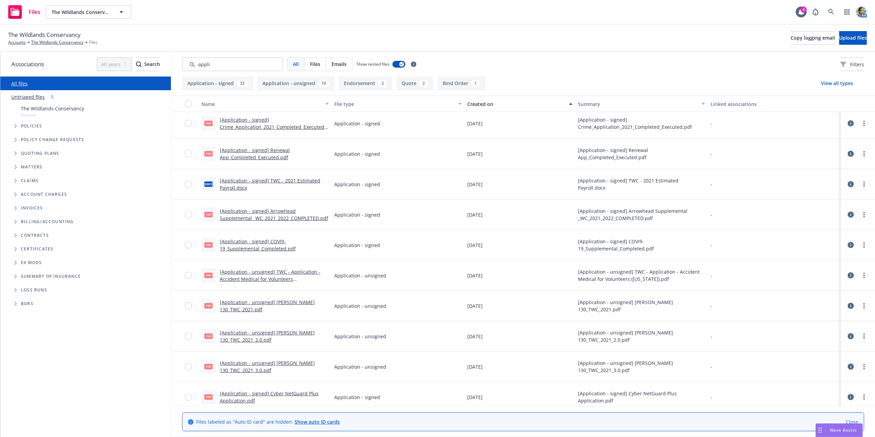
scroll to position [68, 0]
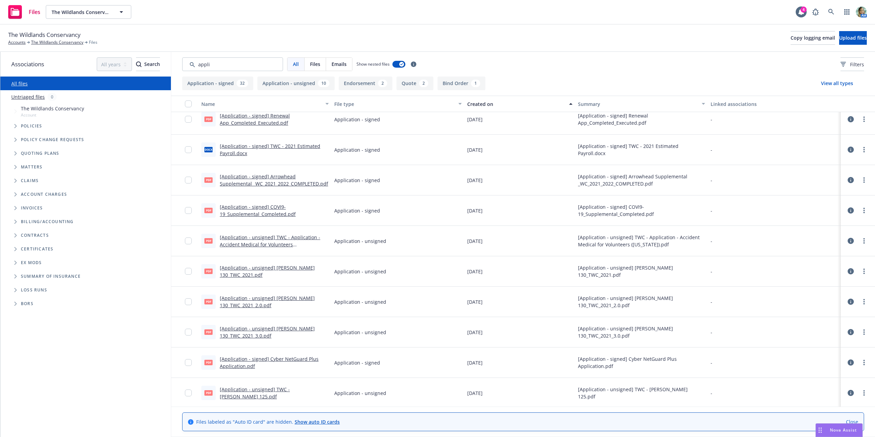
click at [474, 108] on button "Created on" at bounding box center [520, 104] width 111 height 16
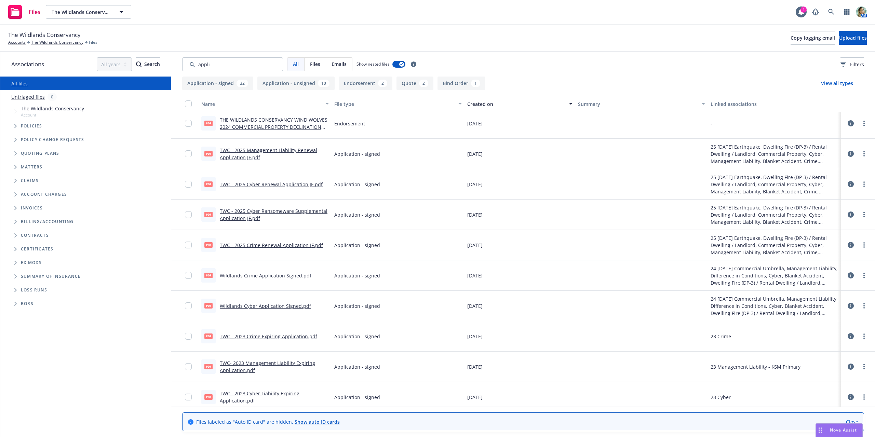
scroll to position [0, 0]
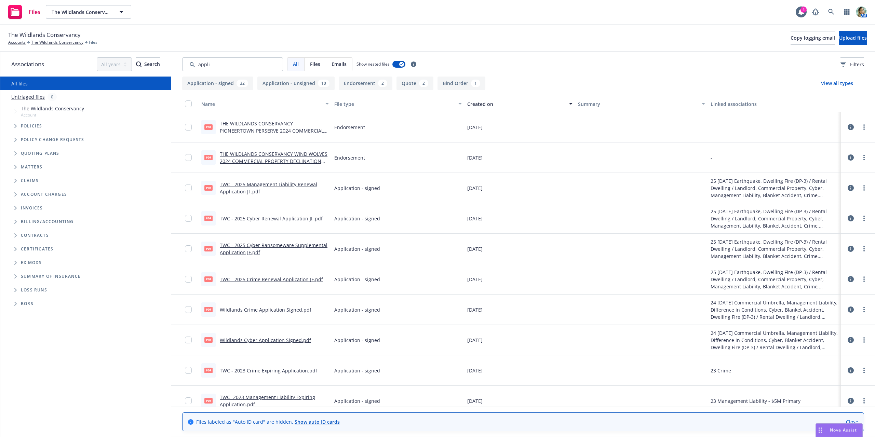
click at [215, 81] on button "Application - signed 32" at bounding box center [217, 84] width 71 height 14
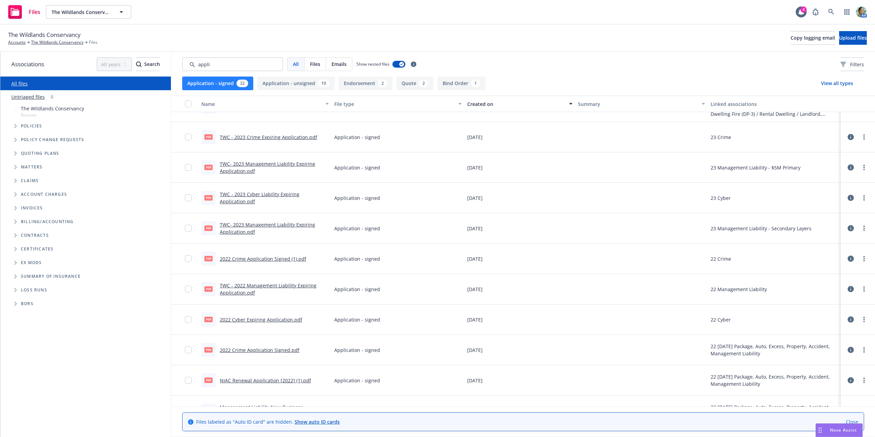
scroll to position [239, 0]
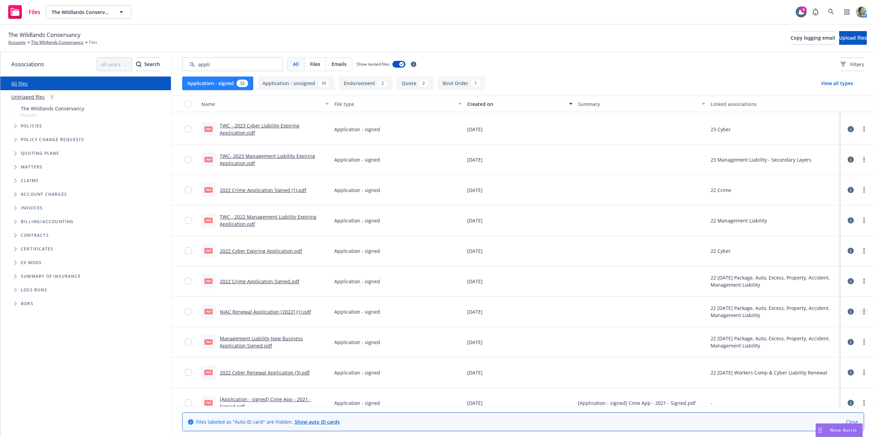
click at [860, 311] on link "more" at bounding box center [864, 312] width 8 height 8
click at [833, 337] on link "Download" at bounding box center [829, 340] width 68 height 14
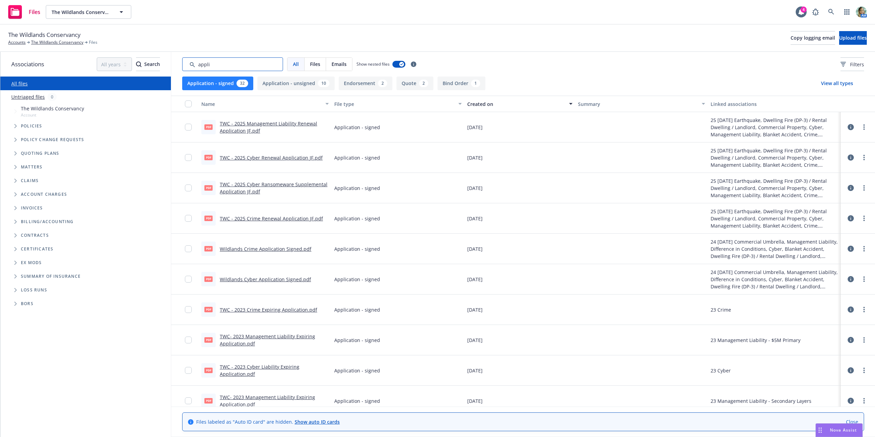
drag, startPoint x: 227, startPoint y: 67, endPoint x: 177, endPoint y: 63, distance: 49.7
click at [177, 63] on div "All Files Emails Show nested files Filters" at bounding box center [523, 64] width 704 height 25
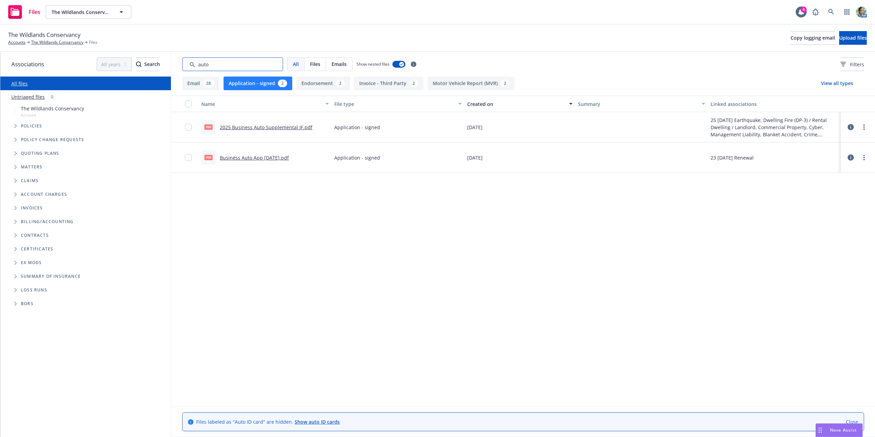
drag, startPoint x: 211, startPoint y: 64, endPoint x: 169, endPoint y: 57, distance: 42.9
click at [169, 57] on div "Associations All years 2027 2026 2025 2024 2023 2022 2021 2020 2019 2018 2017 2…" at bounding box center [437, 244] width 875 height 385
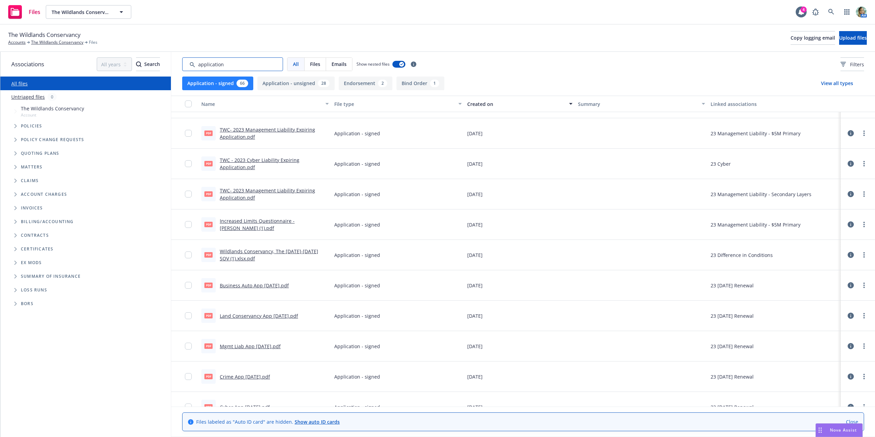
scroll to position [923, 0]
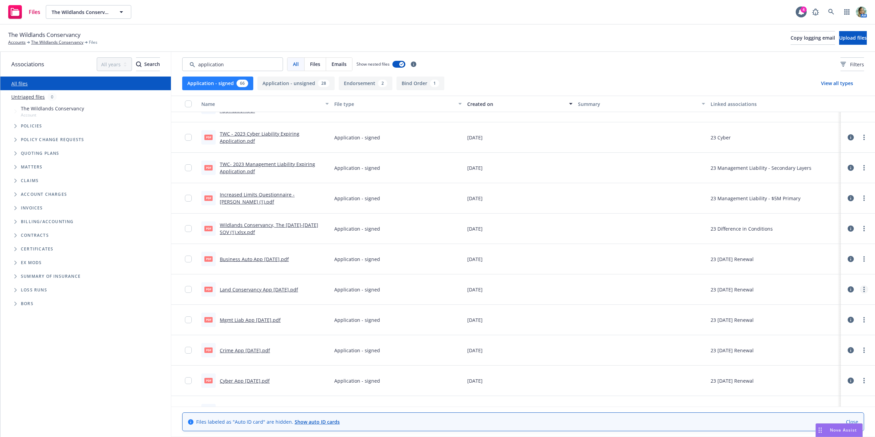
click at [860, 291] on link "more" at bounding box center [864, 289] width 8 height 8
click at [837, 315] on link "Download" at bounding box center [829, 317] width 68 height 14
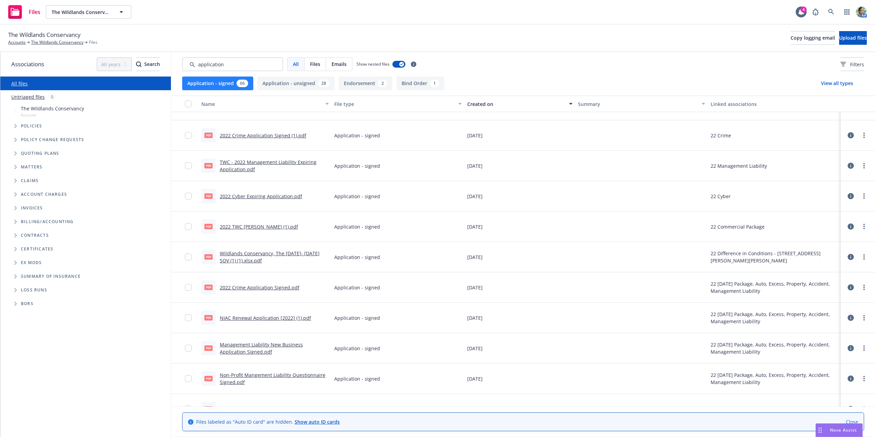
scroll to position [1197, 0]
drag, startPoint x: 185, startPoint y: 59, endPoint x: 172, endPoint y: 59, distance: 13.4
click at [172, 59] on div "All Files Emails Show nested files Filters" at bounding box center [523, 64] width 704 height 25
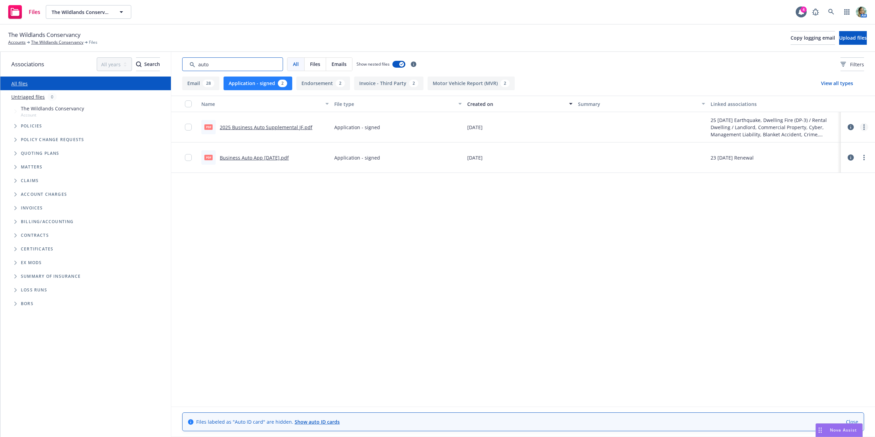
type input "auto"
click at [864, 125] on circle "more" at bounding box center [864, 124] width 1 height 1
click at [824, 154] on link "Download" at bounding box center [834, 155] width 68 height 14
click at [638, 260] on div "Name File type Created on Summary Linked associations pdf 2025 Business Auto Su…" at bounding box center [523, 251] width 704 height 311
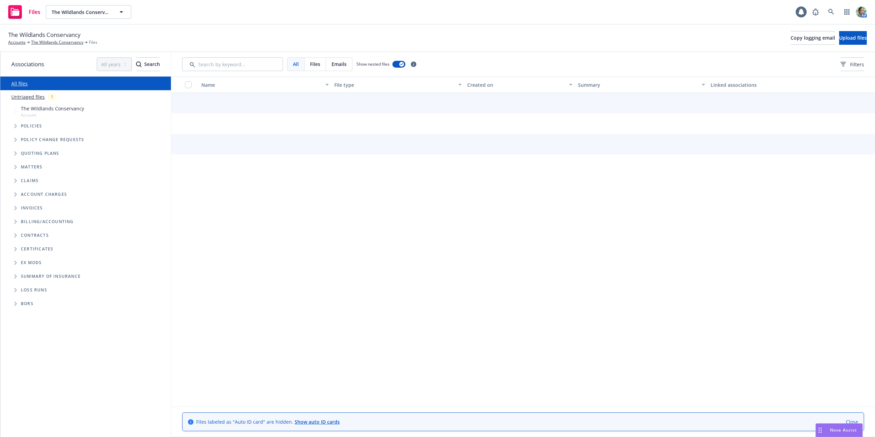
click at [29, 100] on link "Untriaged files" at bounding box center [28, 96] width 34 height 7
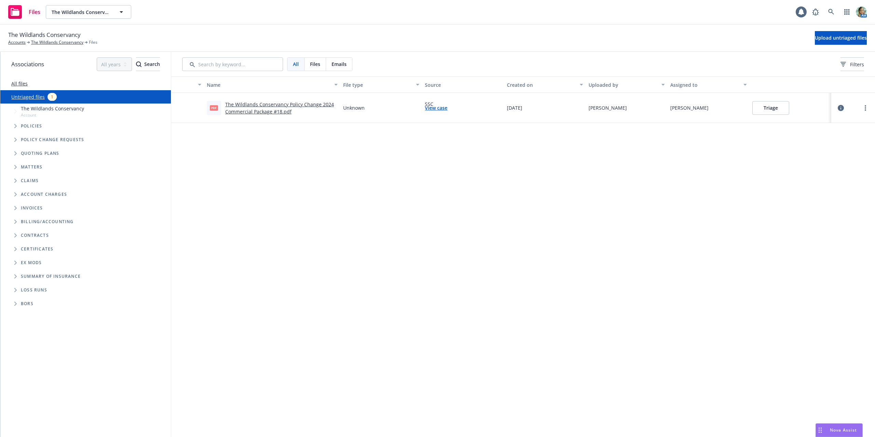
click at [771, 111] on button "Triage" at bounding box center [771, 108] width 37 height 14
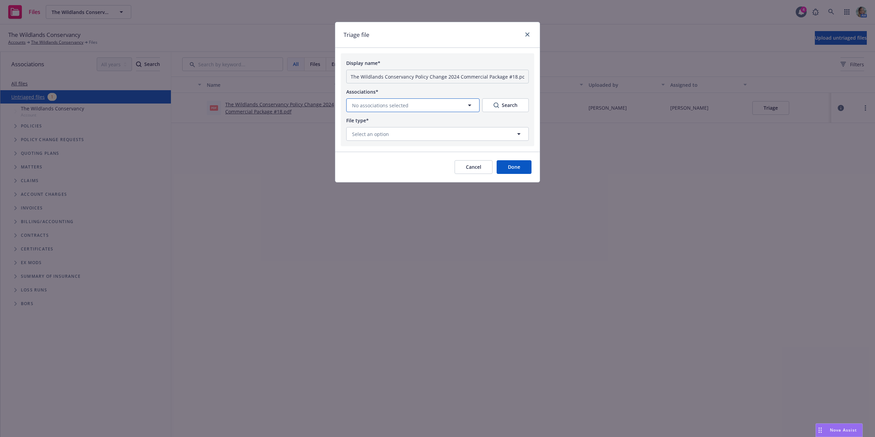
click at [416, 104] on button "No associations selected" at bounding box center [412, 105] width 133 height 14
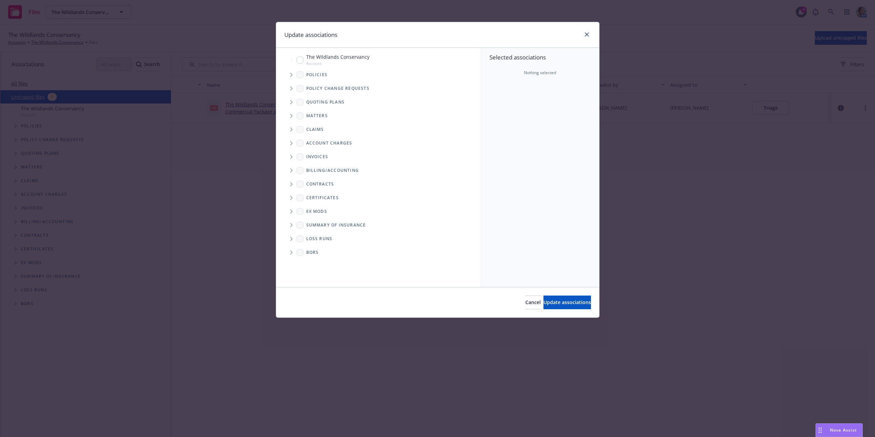
click at [298, 61] on input "Tree Example" at bounding box center [300, 60] width 7 height 7
checkbox input "true"
click at [547, 304] on span "Update associations" at bounding box center [568, 302] width 48 height 6
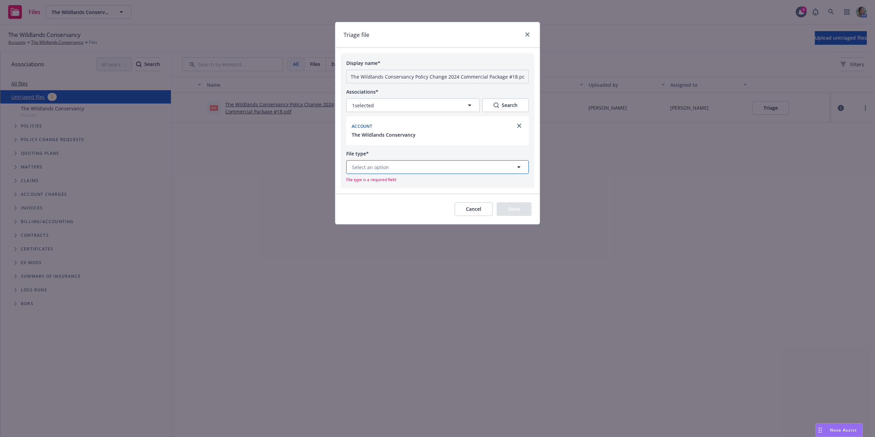
click at [394, 166] on button "Select an option" at bounding box center [437, 167] width 183 height 14
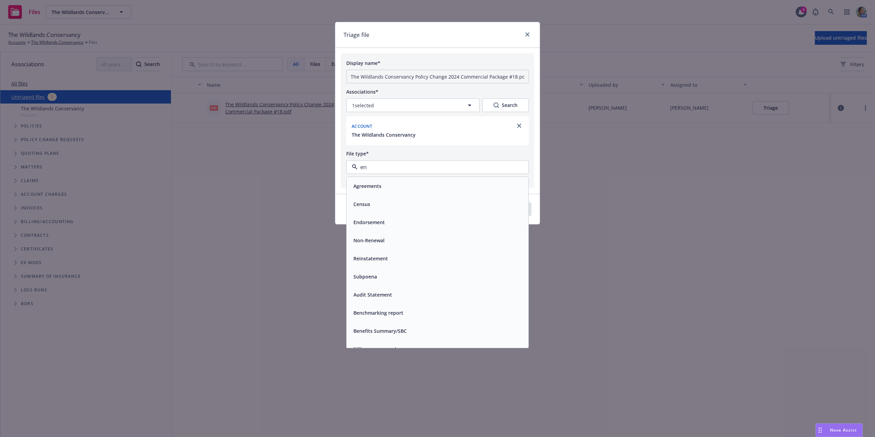
type input "end"
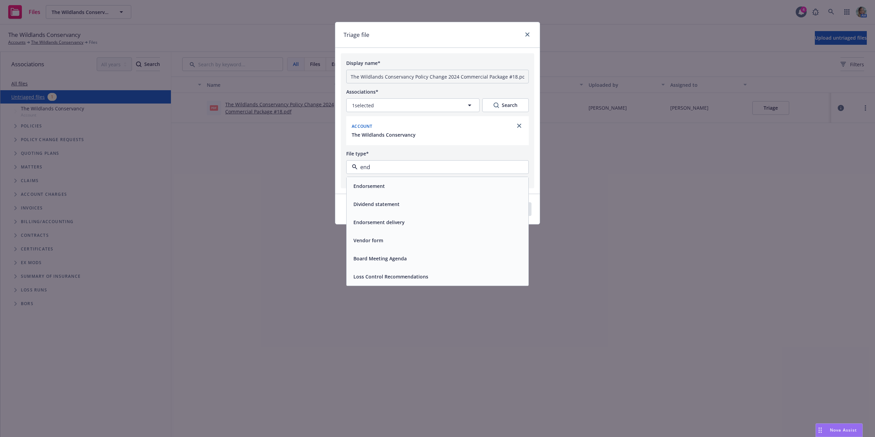
drag, startPoint x: 387, startPoint y: 184, endPoint x: 405, endPoint y: 187, distance: 18.7
click at [386, 184] on div "Endorsement" at bounding box center [438, 186] width 174 height 10
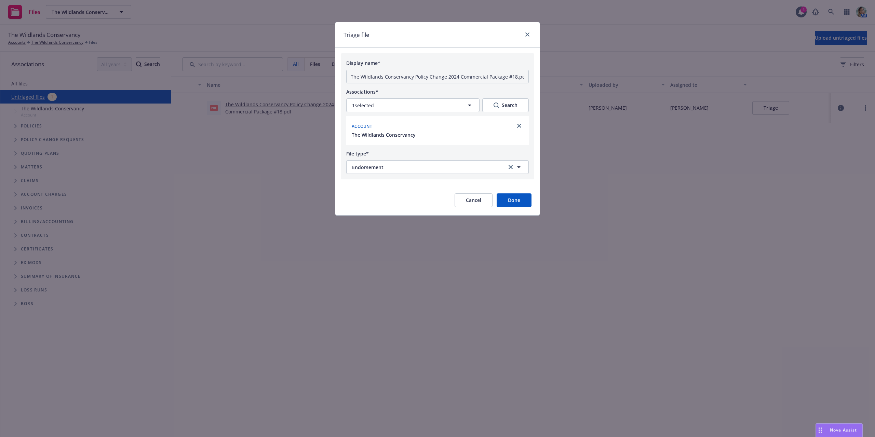
click at [509, 200] on button "Done" at bounding box center [514, 201] width 35 height 14
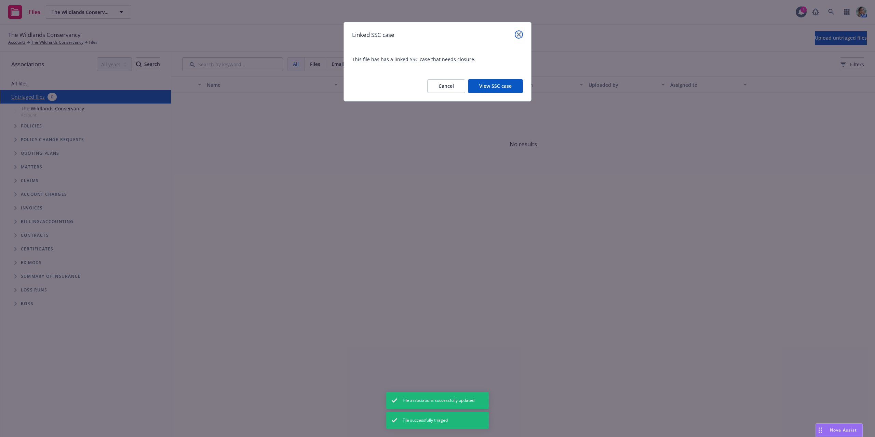
click at [519, 33] on icon "close" at bounding box center [519, 34] width 4 height 4
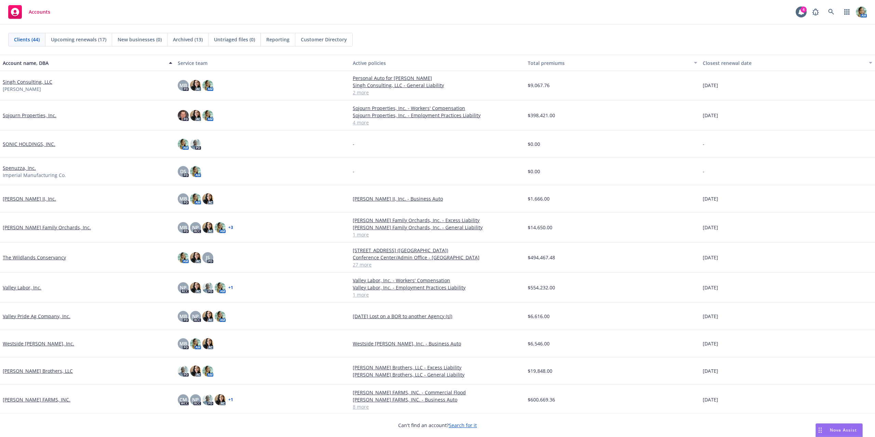
scroll to position [880, 0]
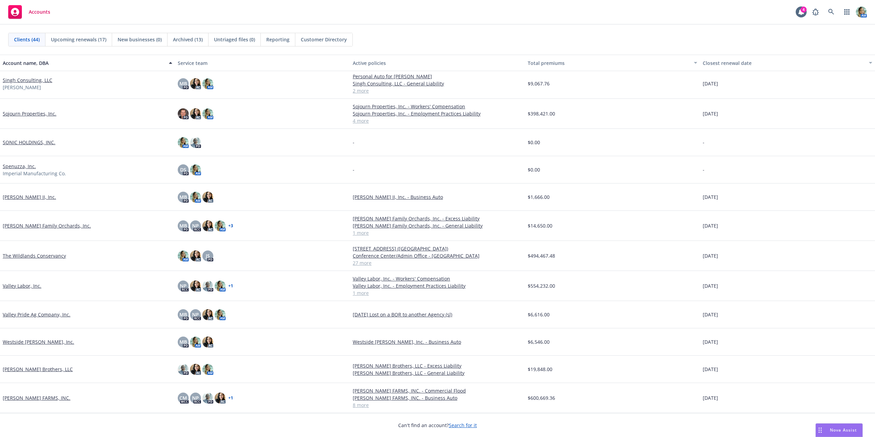
click at [43, 258] on link "The Wildlands Conservancy" at bounding box center [34, 255] width 63 height 7
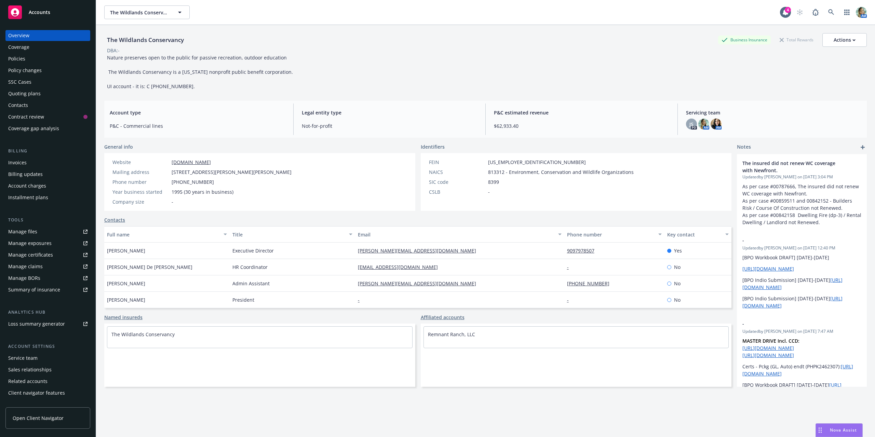
click at [41, 231] on link "Manage files" at bounding box center [47, 231] width 85 height 11
click at [41, 234] on link "Manage files" at bounding box center [47, 231] width 85 height 11
click at [22, 231] on div "Manage files" at bounding box center [22, 231] width 29 height 11
click at [21, 59] on div "Policies" at bounding box center [16, 58] width 17 height 11
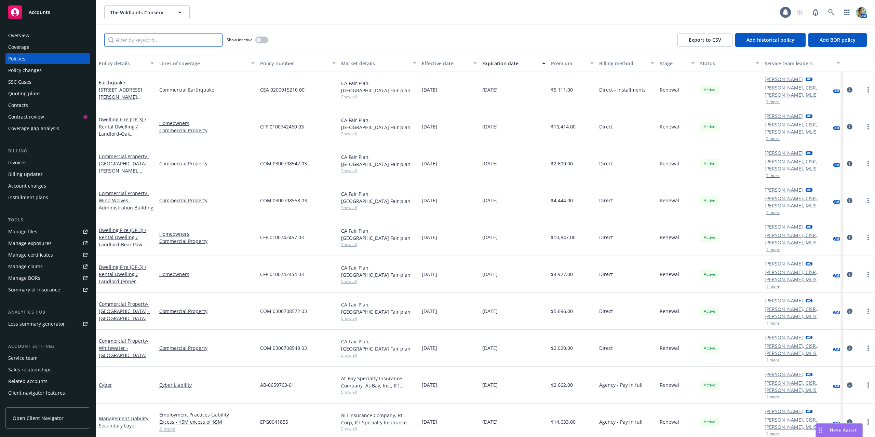
click at [197, 43] on input "Filter by keyword..." at bounding box center [163, 40] width 118 height 14
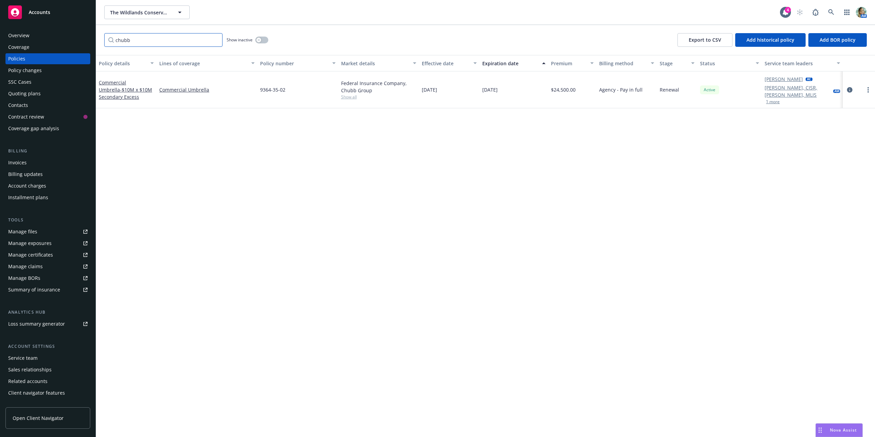
type input "chubb"
click at [263, 41] on button "button" at bounding box center [261, 40] width 13 height 7
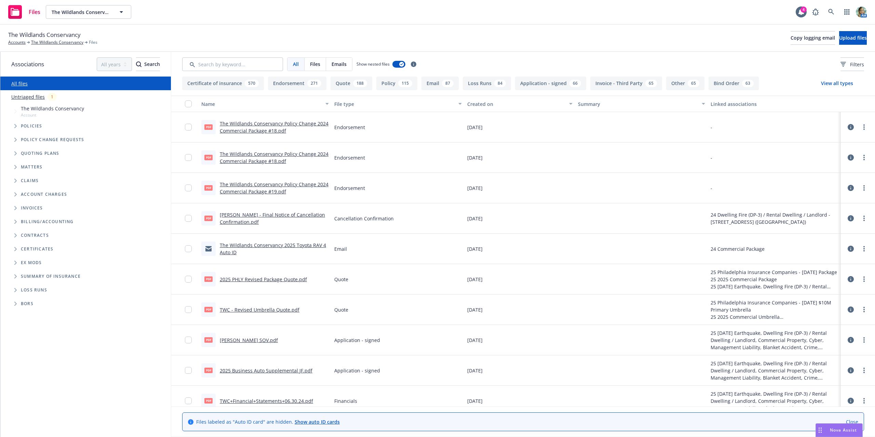
drag, startPoint x: 0, startPoint y: 0, endPoint x: 45, endPoint y: 96, distance: 106.6
click at [30, 98] on link "Untriaged files" at bounding box center [28, 96] width 34 height 7
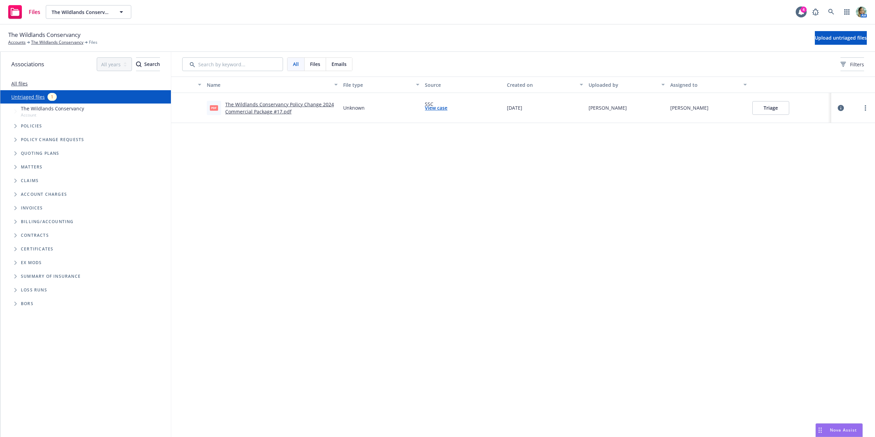
click at [776, 108] on button "Triage" at bounding box center [771, 108] width 37 height 14
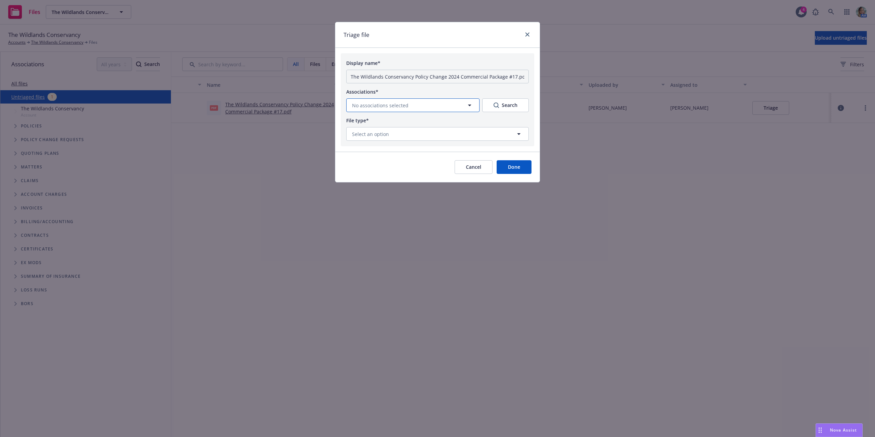
click at [377, 106] on span "No associations selected" at bounding box center [380, 105] width 56 height 7
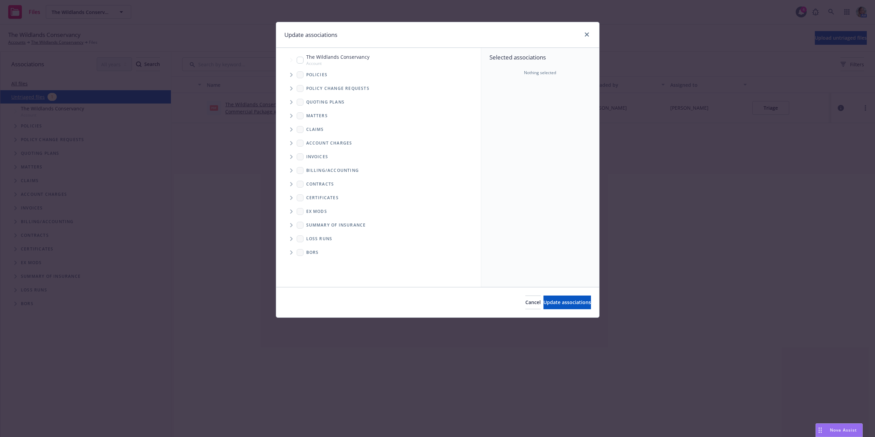
click at [300, 60] on input "Tree Example" at bounding box center [300, 60] width 7 height 7
checkbox input "true"
click at [550, 298] on button "Update associations" at bounding box center [568, 303] width 48 height 14
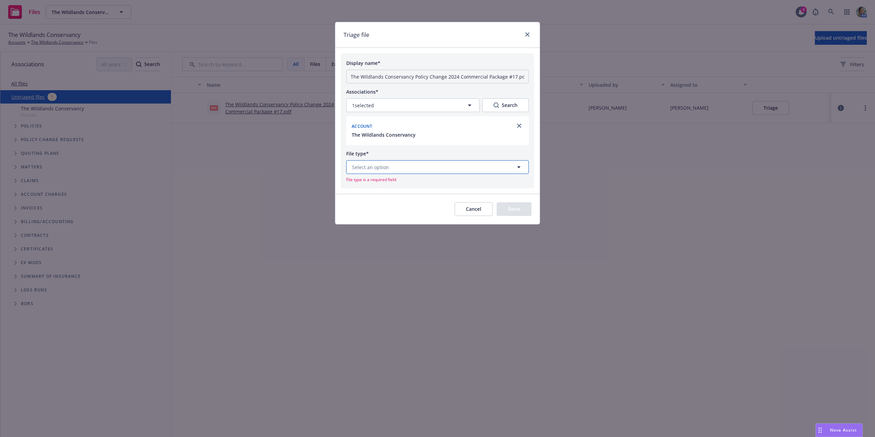
click at [412, 168] on button "Select an option" at bounding box center [437, 167] width 183 height 14
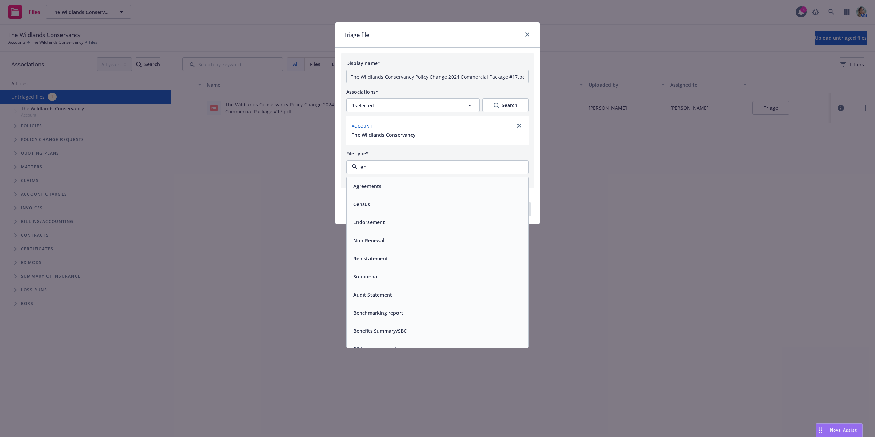
type input "end"
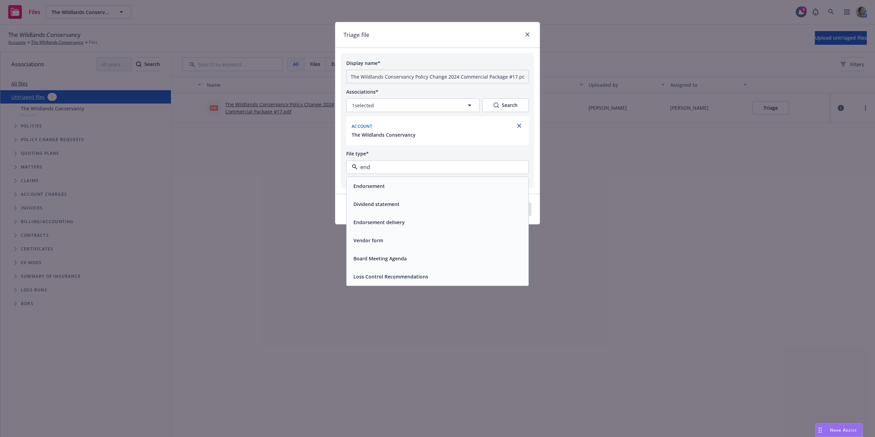
click at [409, 182] on div "Endorsement" at bounding box center [438, 186] width 174 height 10
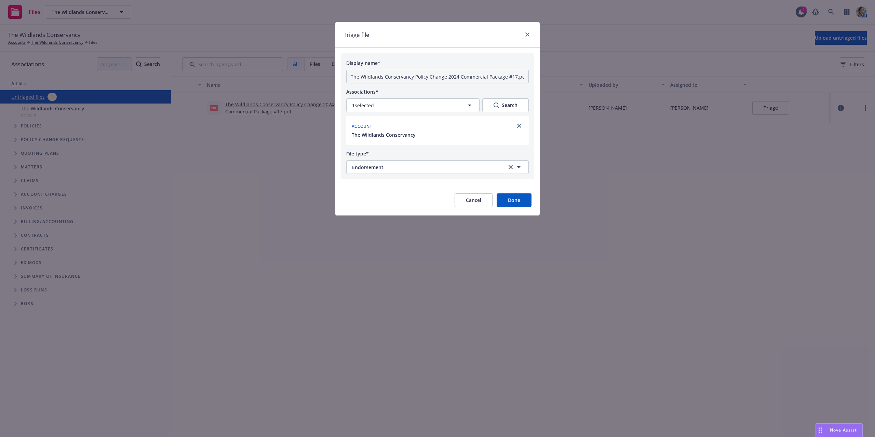
click at [529, 204] on button "Done" at bounding box center [514, 201] width 35 height 14
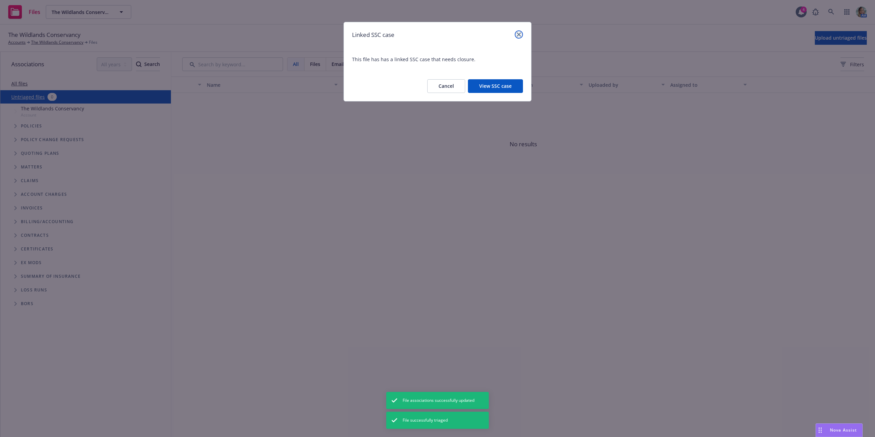
click at [517, 35] on icon "close" at bounding box center [519, 34] width 4 height 4
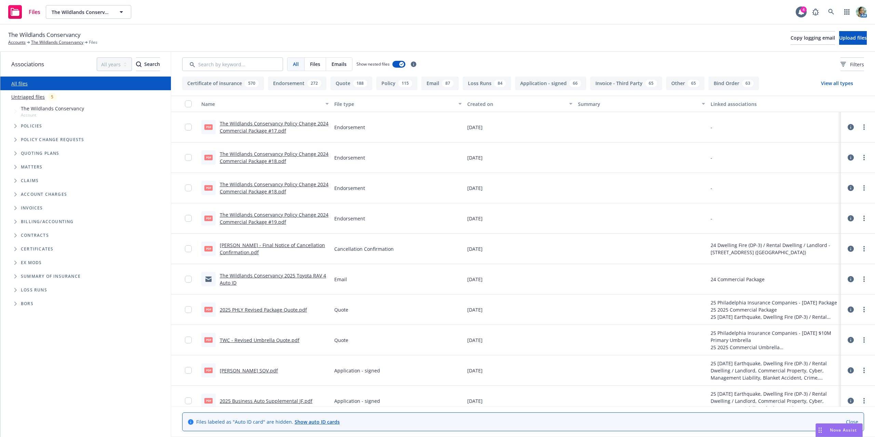
click at [31, 95] on link "Untriaged files" at bounding box center [28, 96] width 34 height 7
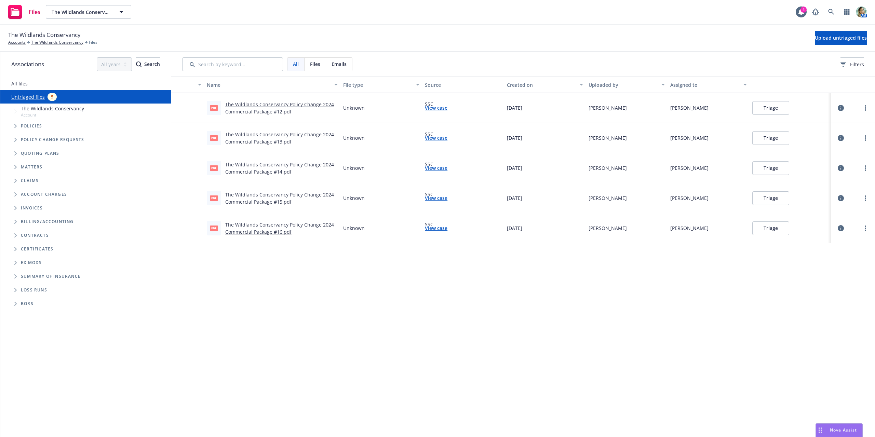
click at [760, 111] on button "Triage" at bounding box center [771, 108] width 37 height 14
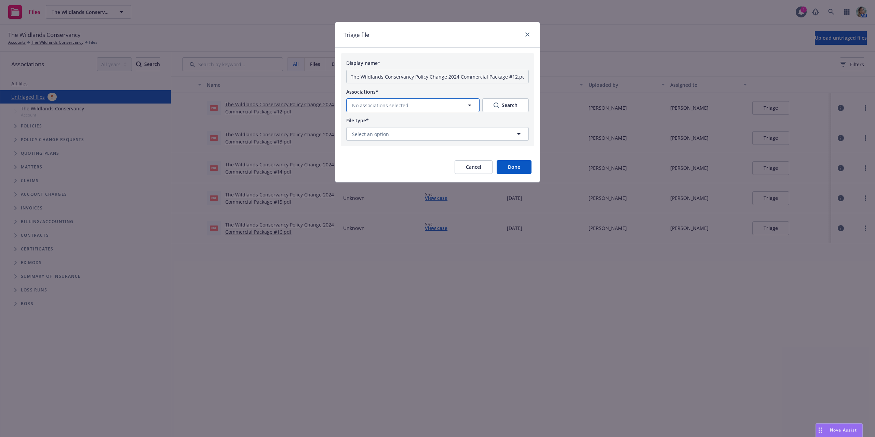
click at [439, 103] on button "No associations selected" at bounding box center [412, 105] width 133 height 14
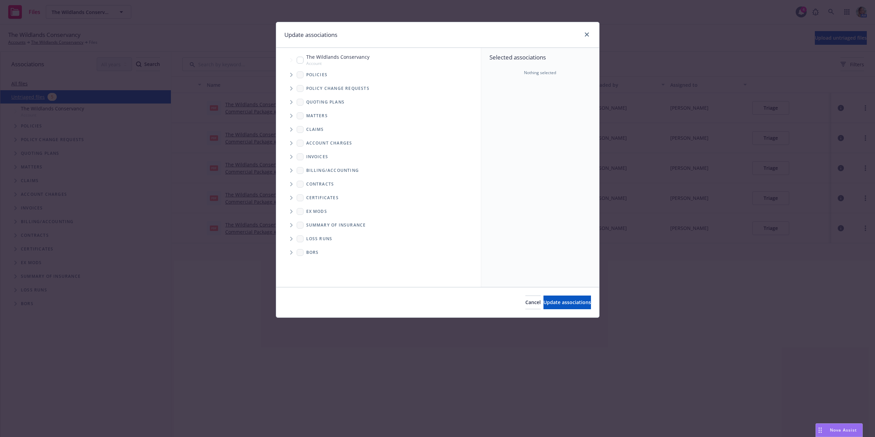
click at [302, 60] on input "Tree Example" at bounding box center [300, 60] width 7 height 7
checkbox input "true"
click at [557, 300] on span "Update associations" at bounding box center [568, 302] width 48 height 6
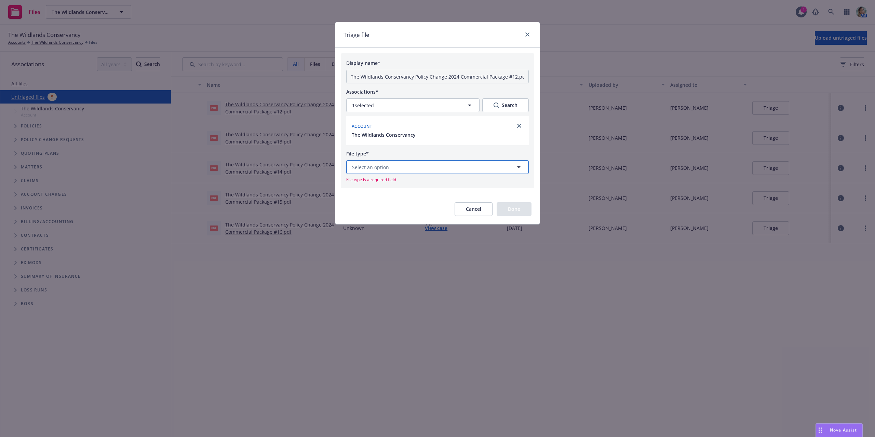
click at [429, 167] on button "Select an option" at bounding box center [437, 167] width 183 height 14
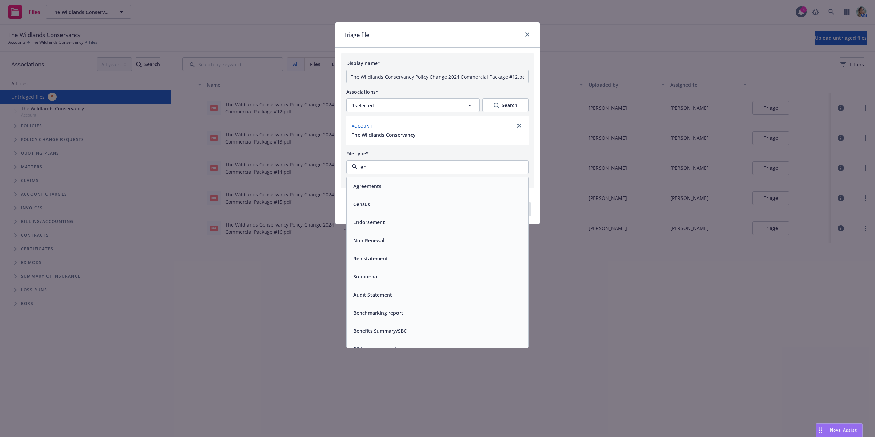
type input "end"
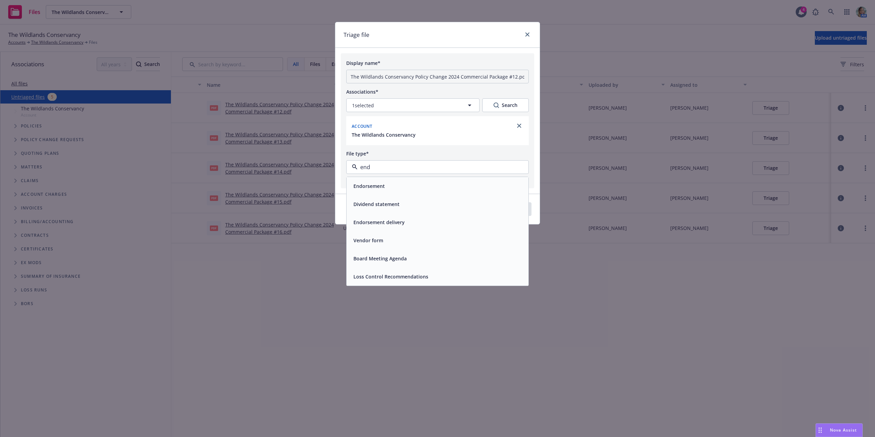
drag, startPoint x: 407, startPoint y: 184, endPoint x: 416, endPoint y: 186, distance: 9.4
click at [407, 184] on div "Endorsement" at bounding box center [438, 186] width 174 height 10
click at [525, 205] on button "Done" at bounding box center [514, 201] width 35 height 14
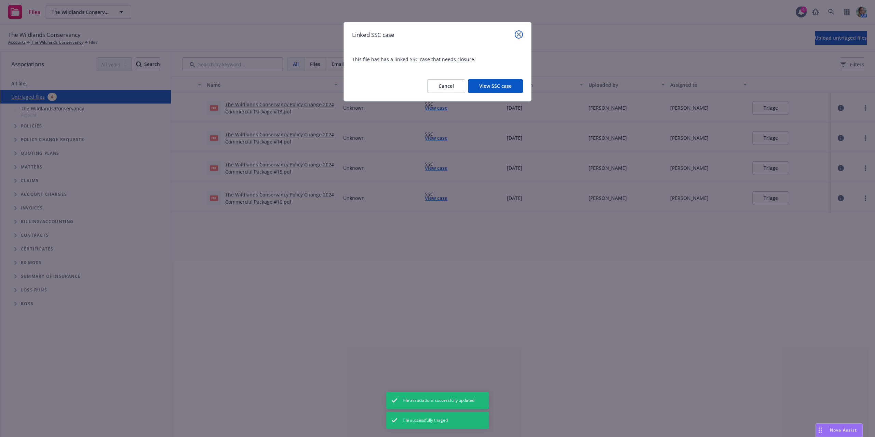
drag, startPoint x: 519, startPoint y: 32, endPoint x: 714, endPoint y: 91, distance: 203.0
click at [520, 32] on link "close" at bounding box center [519, 34] width 8 height 8
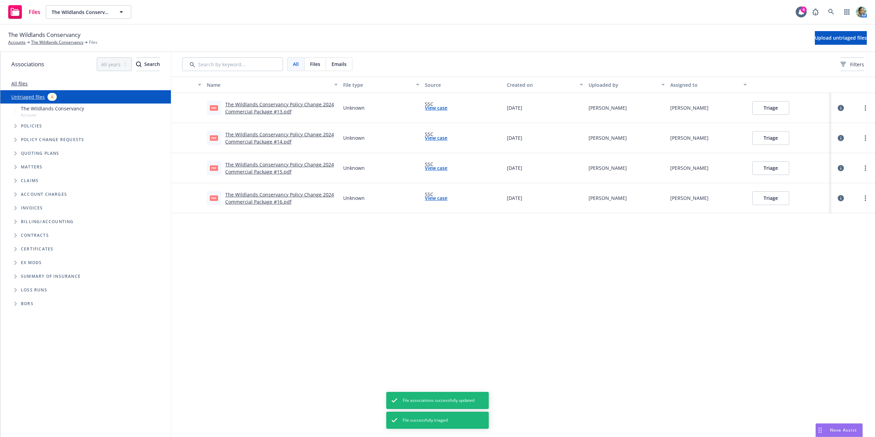
click at [759, 107] on button "Triage" at bounding box center [771, 108] width 37 height 14
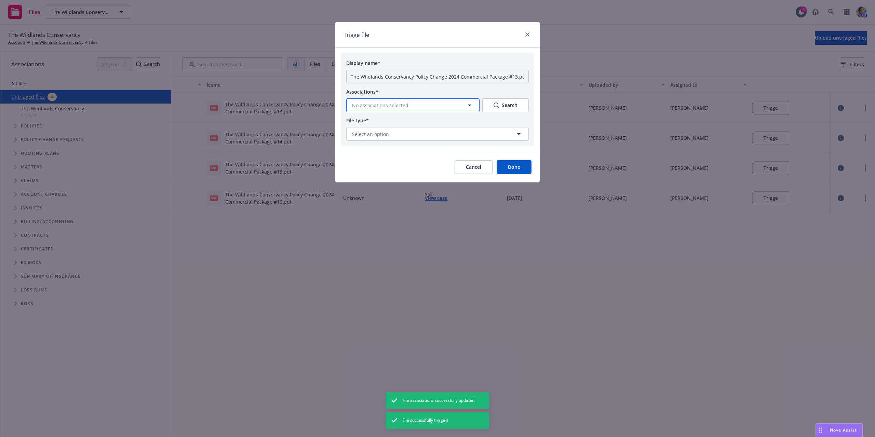
click at [399, 107] on span "No associations selected" at bounding box center [380, 105] width 56 height 7
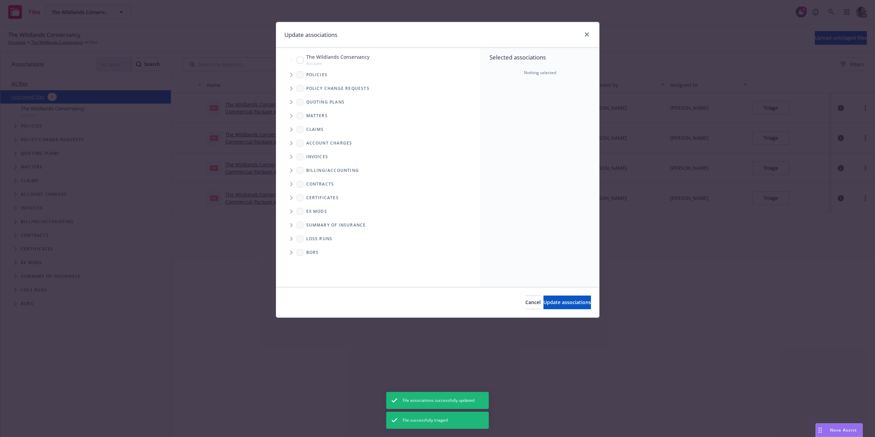
click at [303, 62] on input "Tree Example" at bounding box center [300, 60] width 7 height 7
checkbox input "true"
click at [572, 305] on span "Update associations" at bounding box center [568, 302] width 48 height 6
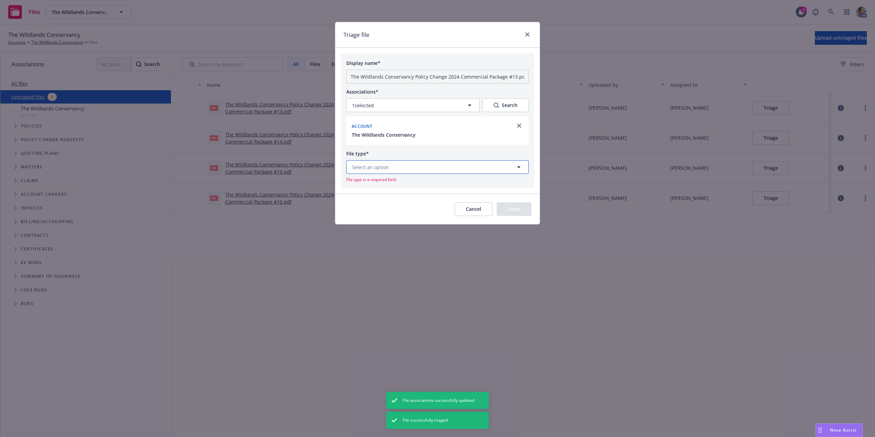
click at [450, 165] on button "Select an option" at bounding box center [437, 167] width 183 height 14
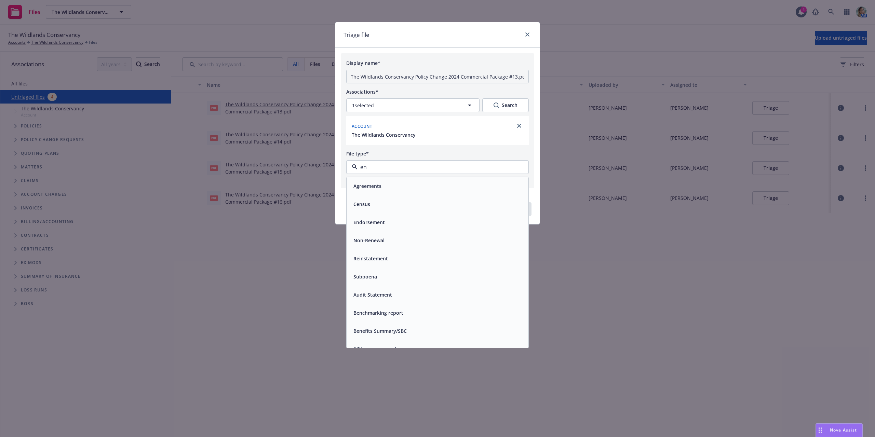
type input "end"
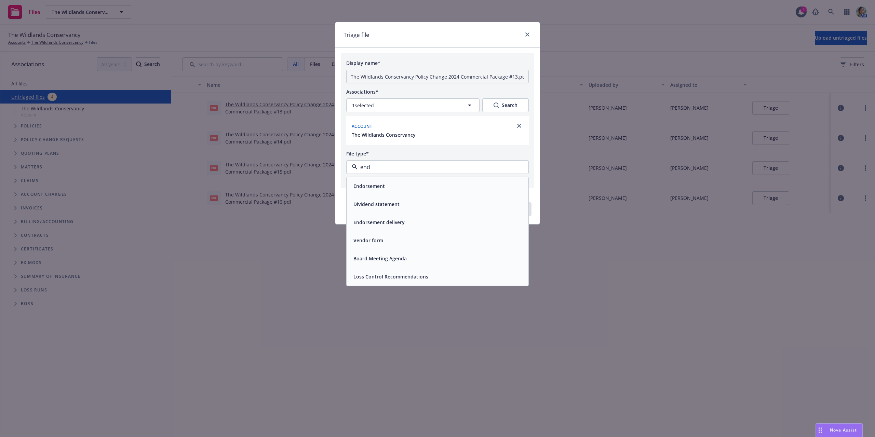
click at [435, 184] on div "Endorsement" at bounding box center [438, 186] width 174 height 10
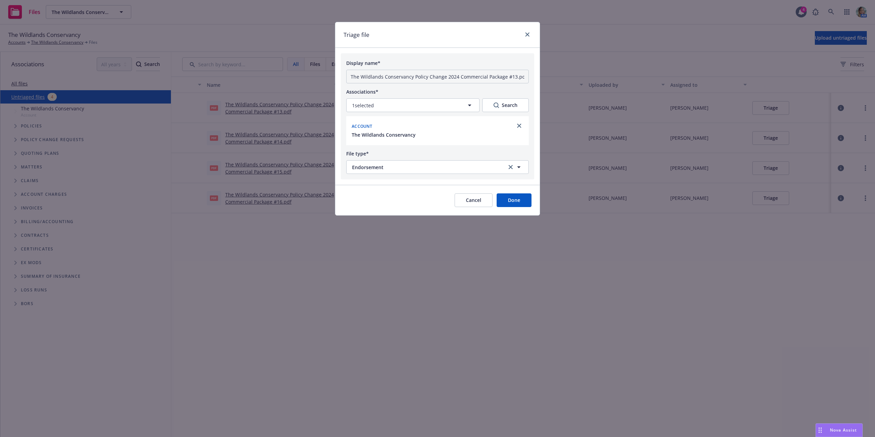
click at [514, 202] on button "Done" at bounding box center [514, 201] width 35 height 14
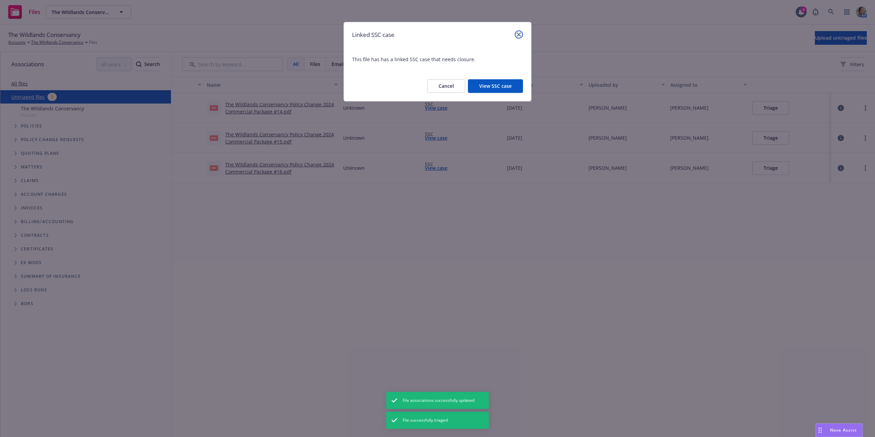
click at [519, 32] on icon "close" at bounding box center [519, 34] width 4 height 4
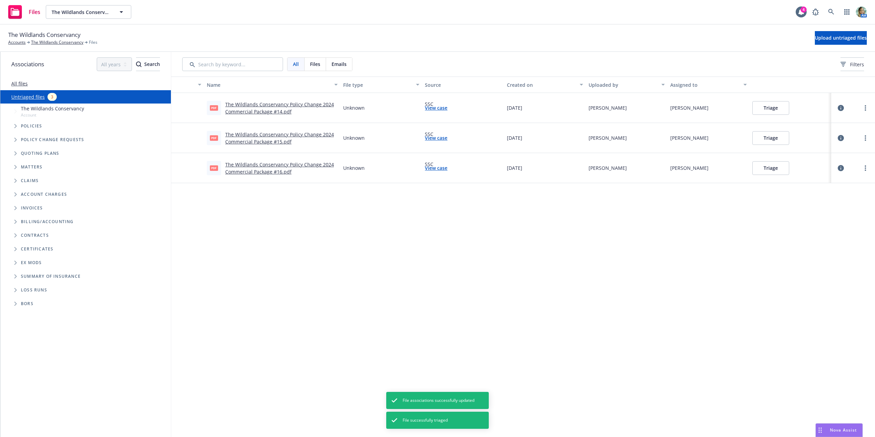
click at [779, 108] on button "Triage" at bounding box center [771, 108] width 37 height 14
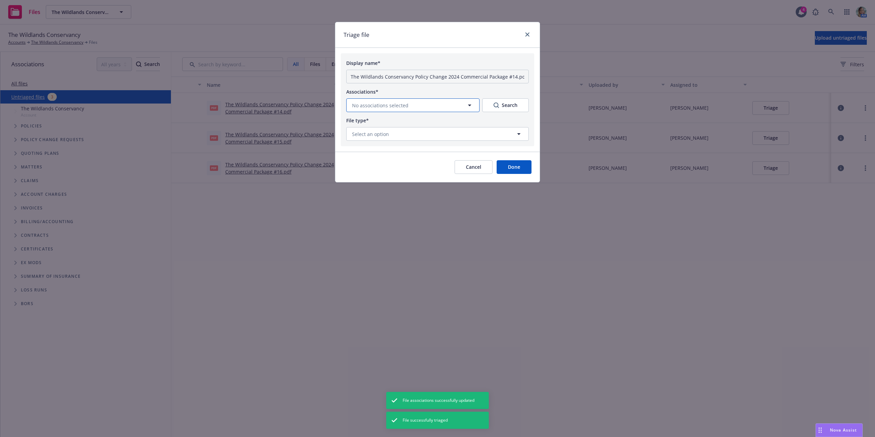
click at [404, 105] on span "No associations selected" at bounding box center [380, 105] width 56 height 7
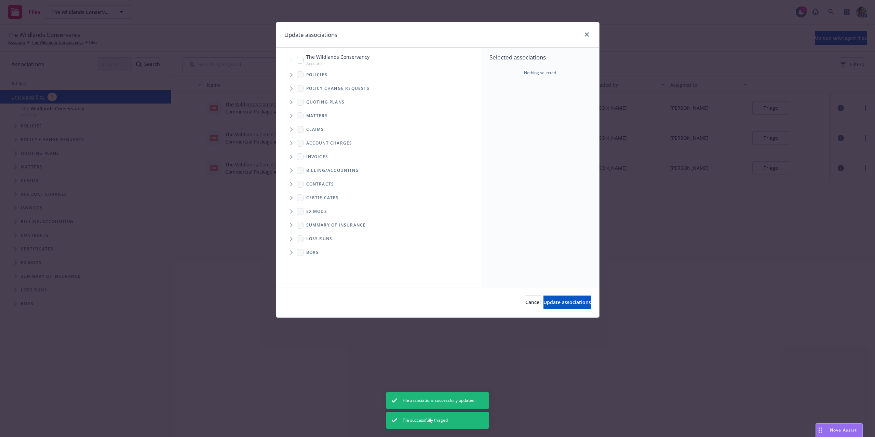
click at [301, 62] on input "Tree Example" at bounding box center [300, 60] width 7 height 7
checkbox input "true"
click at [564, 310] on div "Cancel Update associations" at bounding box center [437, 302] width 323 height 30
drag, startPoint x: 562, startPoint y: 305, endPoint x: 494, endPoint y: 237, distance: 95.7
click at [561, 305] on span "Update associations" at bounding box center [568, 302] width 48 height 6
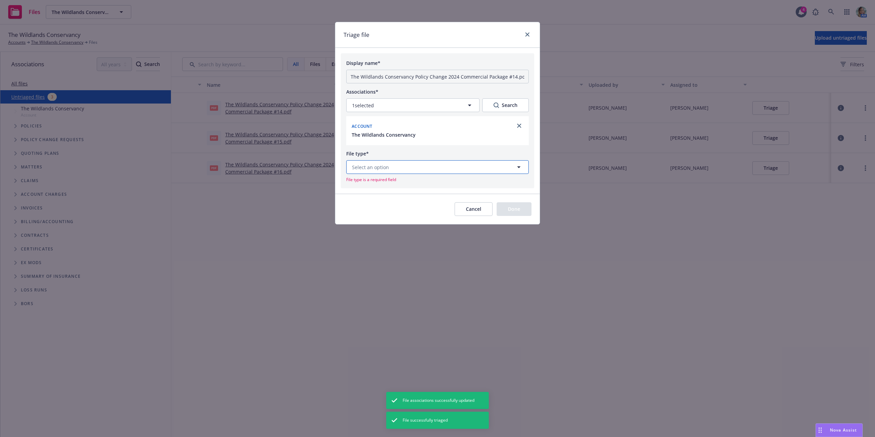
click at [423, 168] on button "Select an option" at bounding box center [437, 167] width 183 height 14
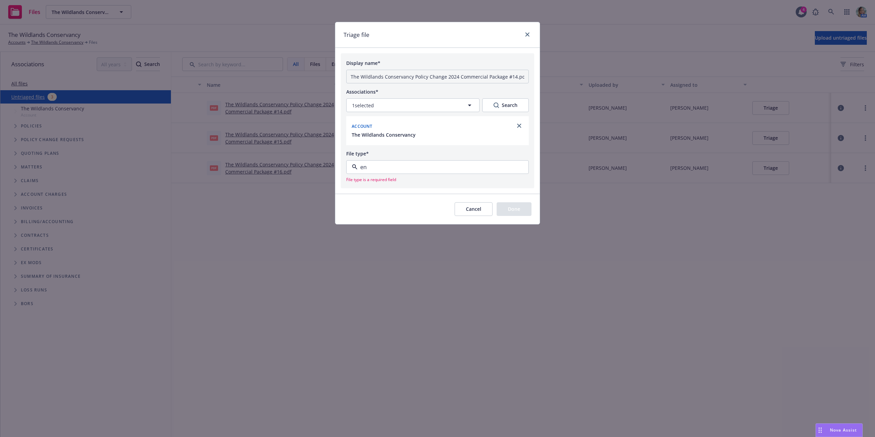
type input "end"
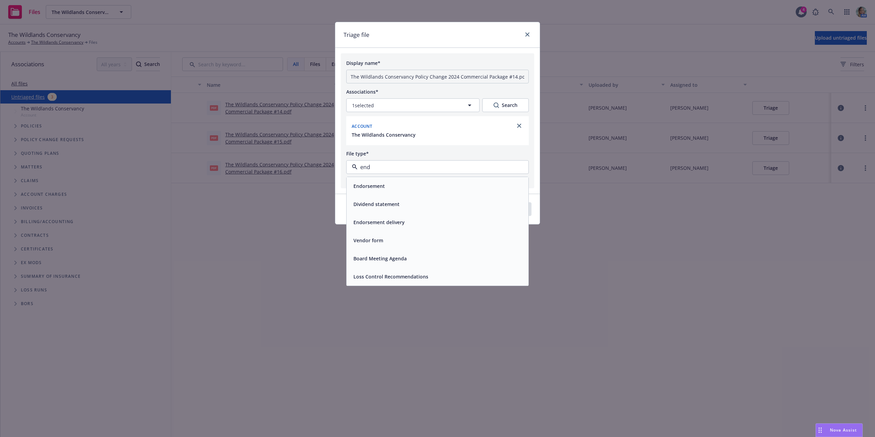
click at [409, 183] on div "Endorsement" at bounding box center [438, 186] width 174 height 10
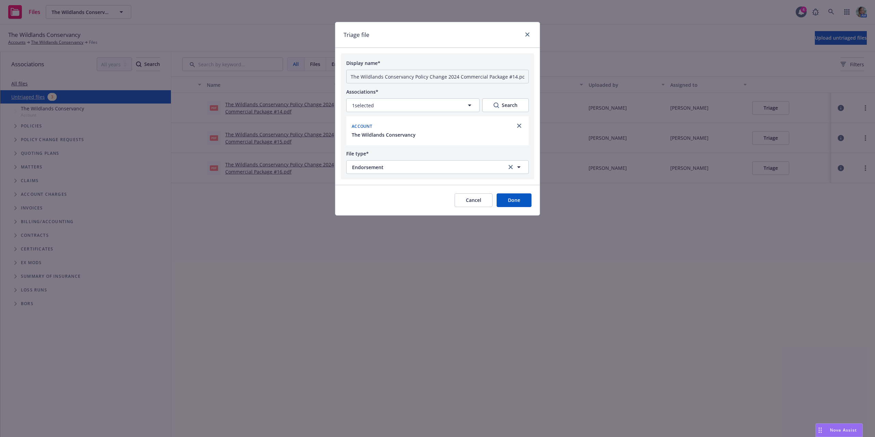
click at [503, 197] on button "Done" at bounding box center [514, 201] width 35 height 14
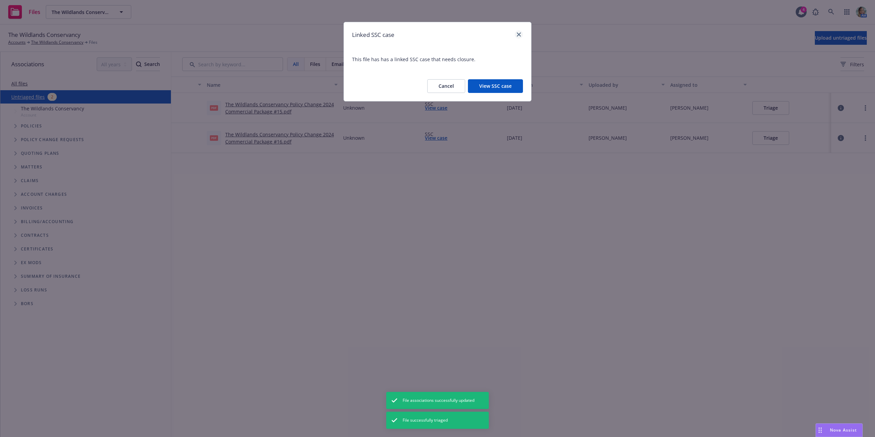
click at [521, 31] on div at bounding box center [517, 34] width 11 height 9
click at [520, 34] on icon "close" at bounding box center [519, 34] width 4 height 4
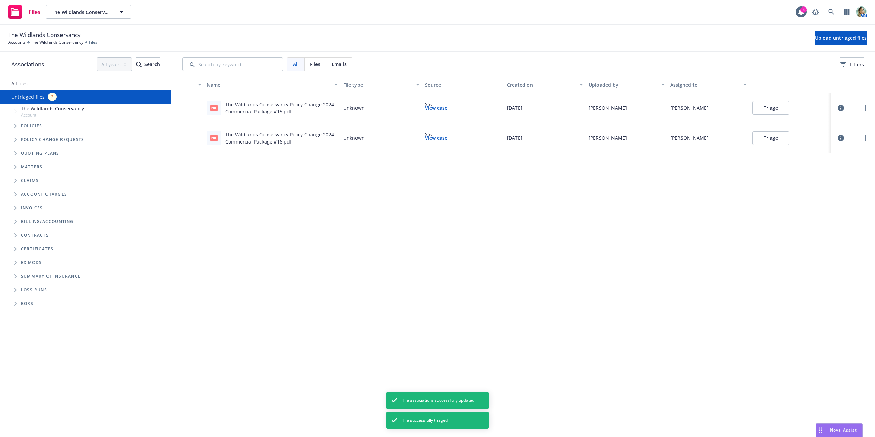
click at [772, 106] on button "Triage" at bounding box center [771, 108] width 37 height 14
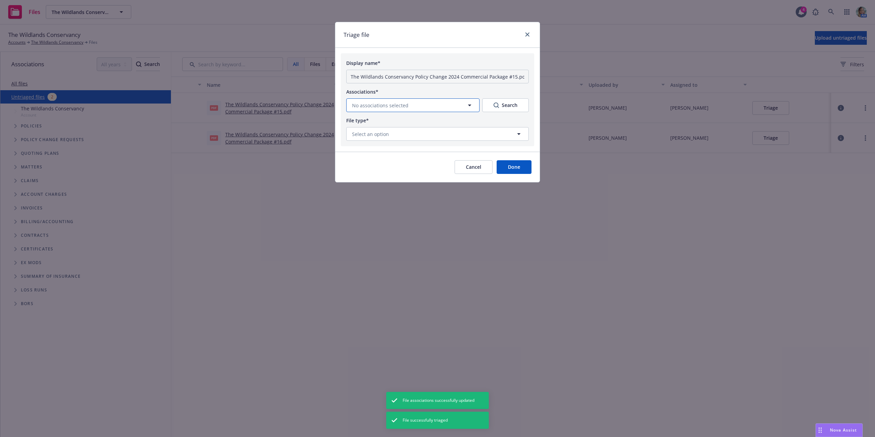
click at [420, 107] on button "No associations selected" at bounding box center [412, 105] width 133 height 14
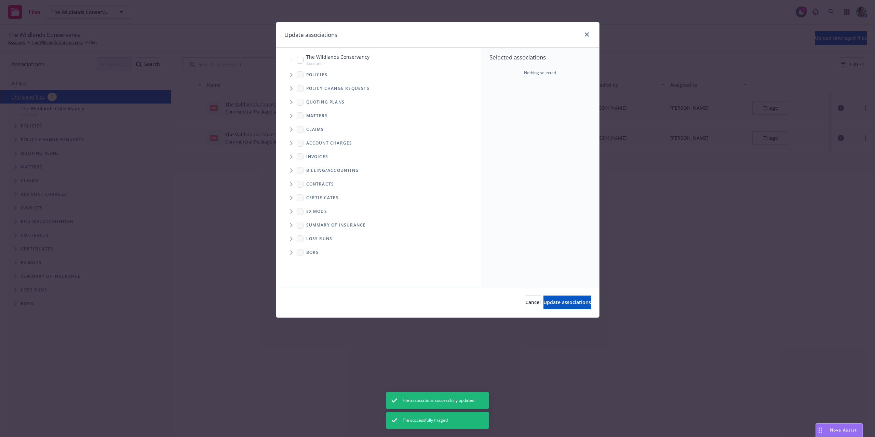
click at [298, 62] on input "Tree Example" at bounding box center [300, 60] width 7 height 7
checkbox input "true"
drag, startPoint x: 544, startPoint y: 303, endPoint x: 537, endPoint y: 284, distance: 19.9
click at [544, 303] on span "Update associations" at bounding box center [568, 302] width 48 height 6
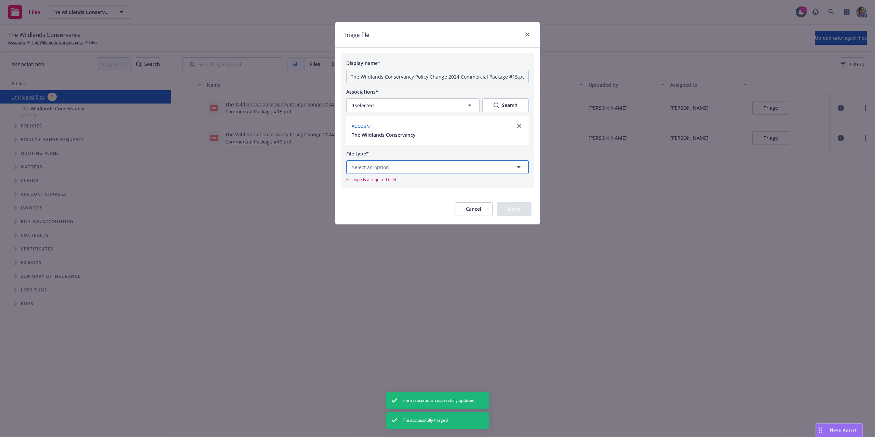
click at [493, 171] on button "Select an option" at bounding box center [437, 167] width 183 height 14
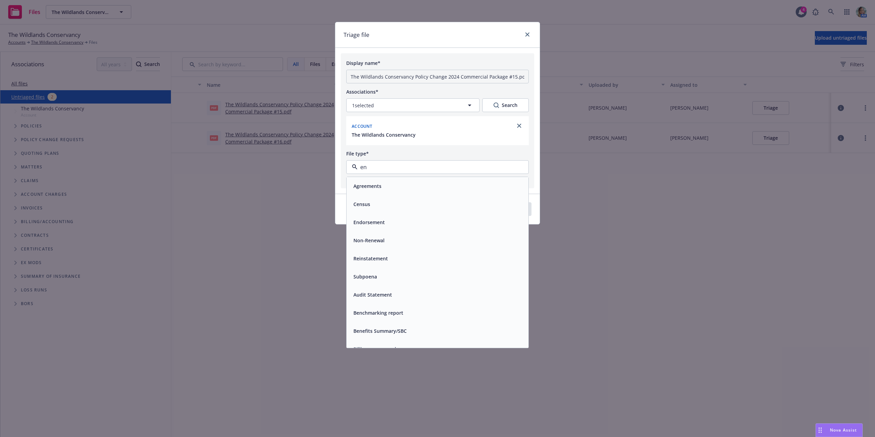
type input "end"
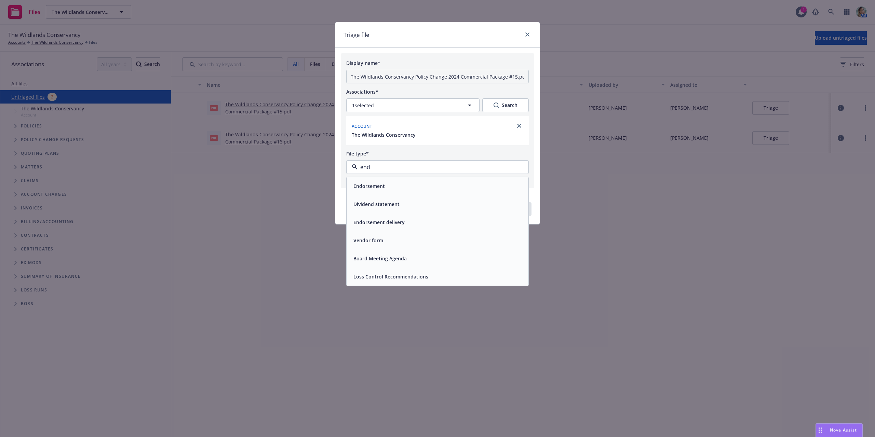
click at [395, 187] on div "Endorsement" at bounding box center [438, 186] width 174 height 10
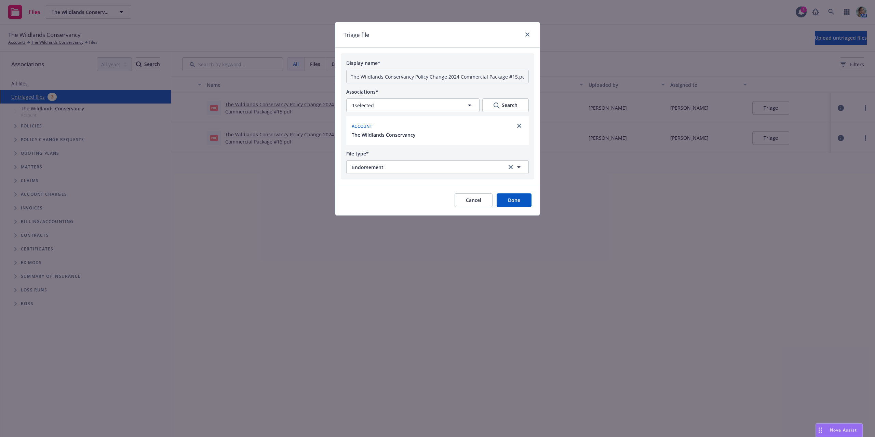
click at [527, 202] on button "Done" at bounding box center [514, 201] width 35 height 14
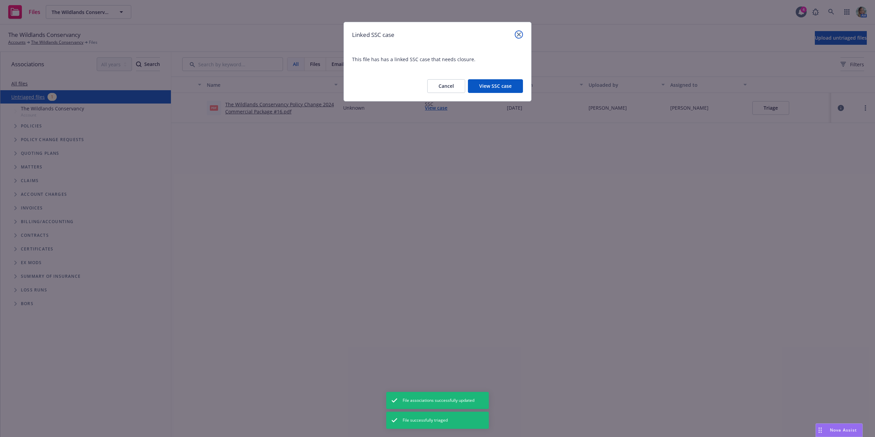
drag, startPoint x: 519, startPoint y: 35, endPoint x: 657, endPoint y: 66, distance: 141.5
click at [520, 35] on icon "close" at bounding box center [519, 34] width 4 height 4
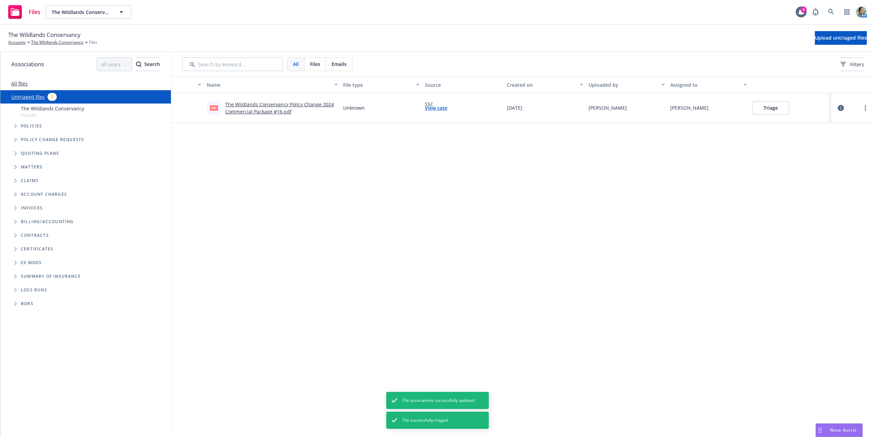
click at [780, 107] on button "Triage" at bounding box center [771, 108] width 37 height 14
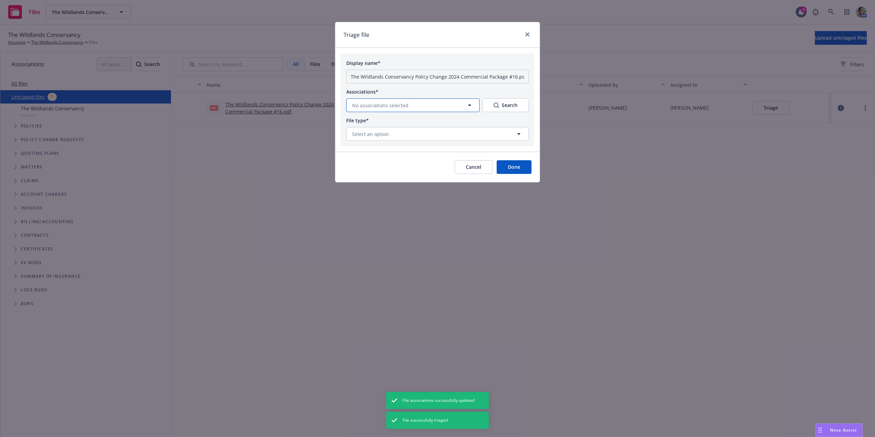
click at [409, 103] on button "No associations selected" at bounding box center [412, 105] width 133 height 14
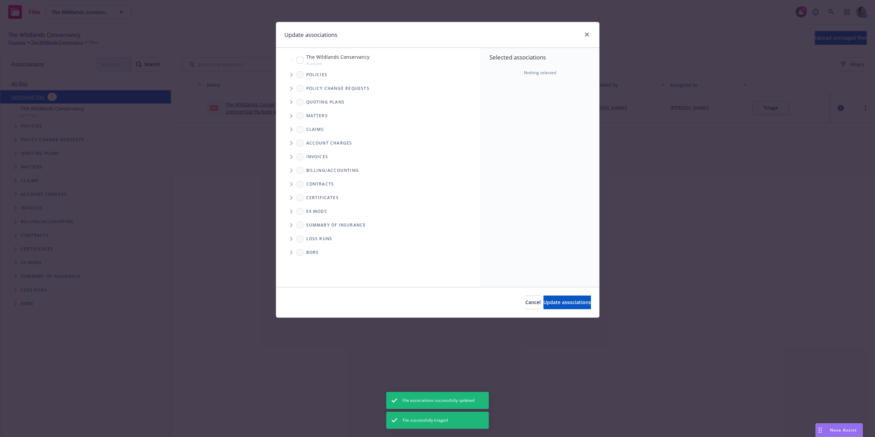
click at [330, 59] on span "The Wildlands Conservancy" at bounding box center [337, 56] width 63 height 7
checkbox input "true"
click at [573, 301] on span "Update associations" at bounding box center [568, 302] width 48 height 6
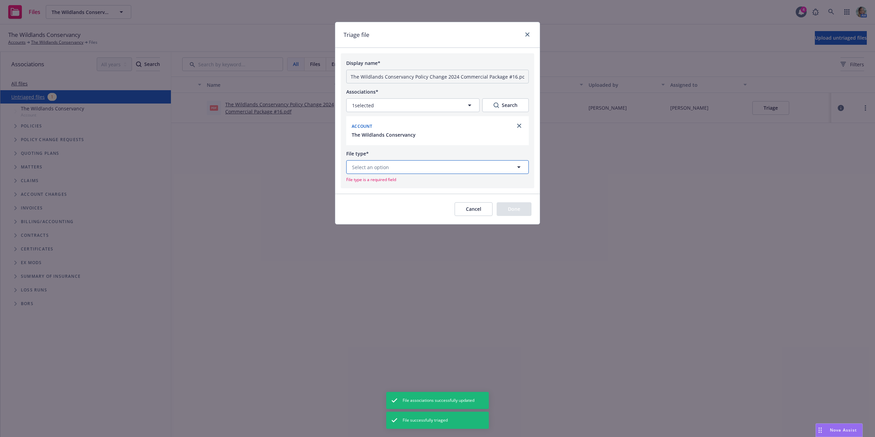
click at [394, 169] on button "Select an option" at bounding box center [437, 167] width 183 height 14
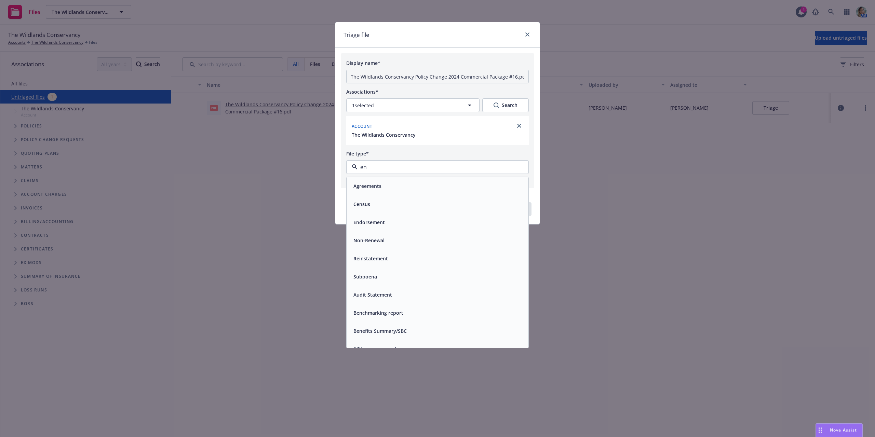
type input "end"
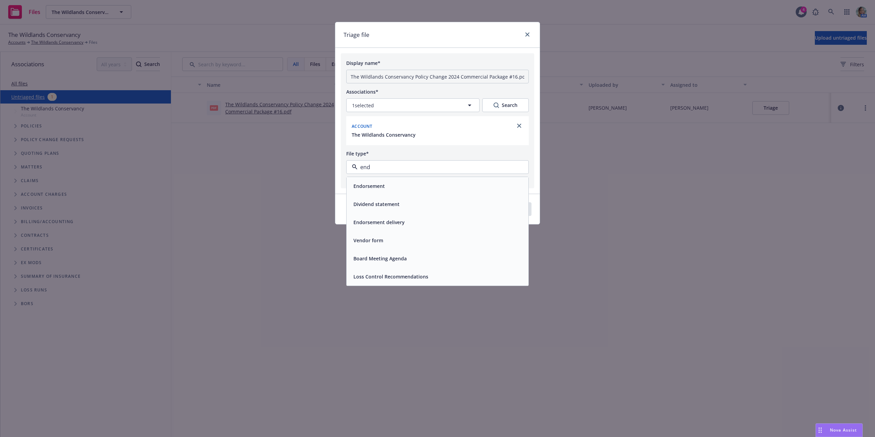
drag, startPoint x: 393, startPoint y: 185, endPoint x: 465, endPoint y: 206, distance: 75.6
click at [393, 185] on div "Endorsement" at bounding box center [438, 186] width 174 height 10
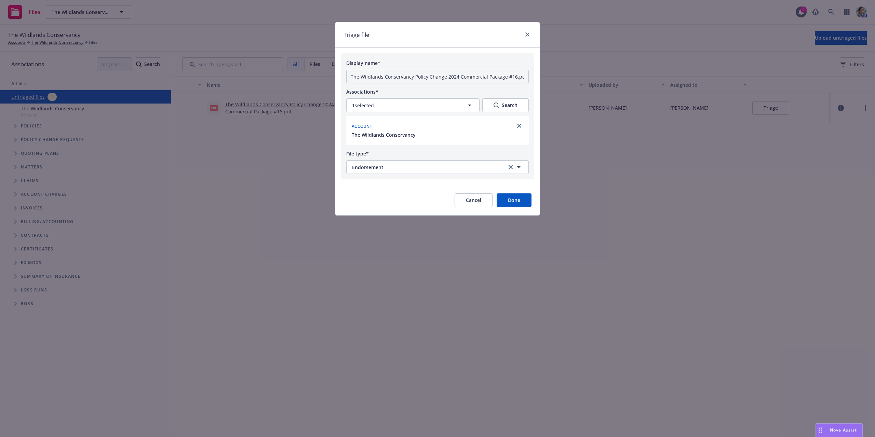
drag, startPoint x: 523, startPoint y: 204, endPoint x: 503, endPoint y: 182, distance: 30.3
click at [523, 205] on button "Done" at bounding box center [514, 201] width 35 height 14
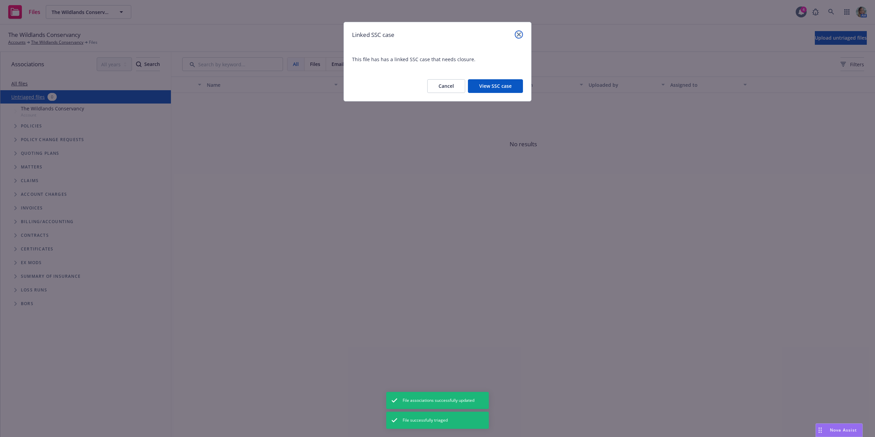
click at [518, 31] on link "close" at bounding box center [519, 34] width 8 height 8
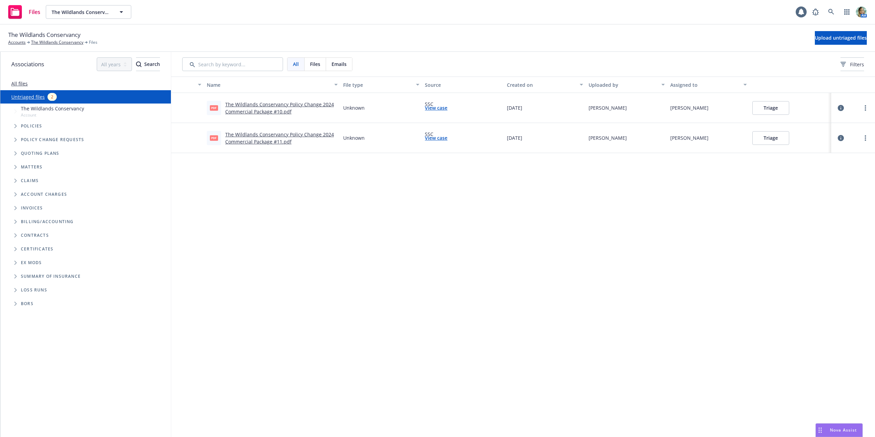
click at [757, 106] on button "Triage" at bounding box center [771, 108] width 37 height 14
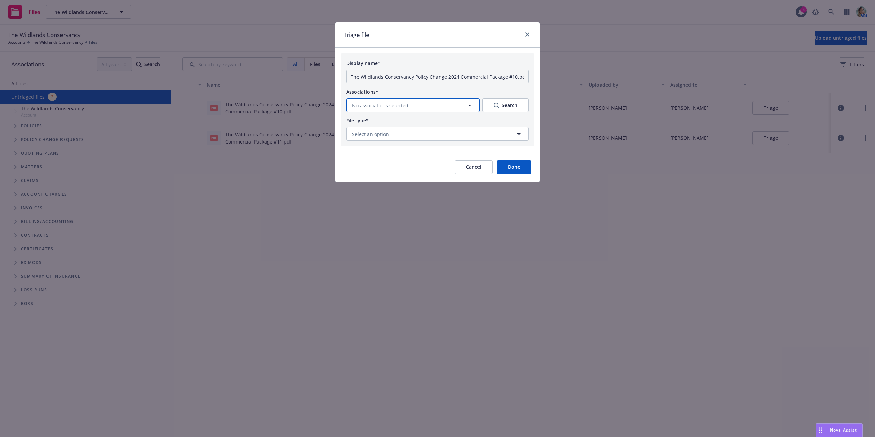
click at [394, 108] on span "No associations selected" at bounding box center [380, 105] width 56 height 7
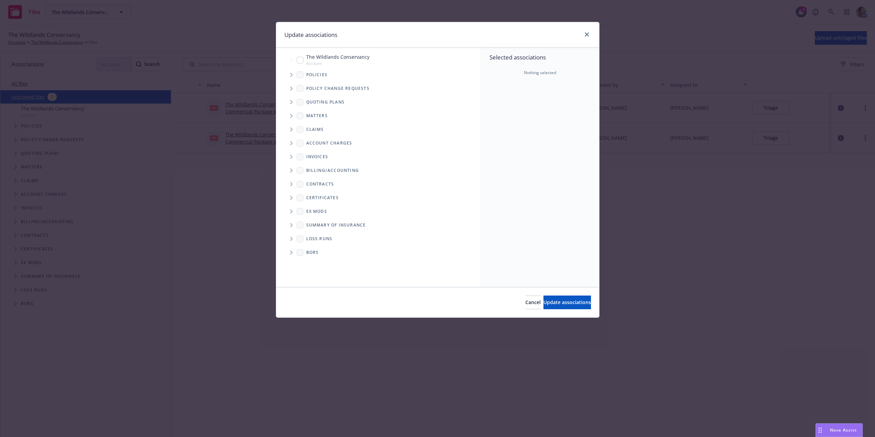
click at [302, 61] on input "Tree Example" at bounding box center [300, 60] width 7 height 7
checkbox input "true"
click at [570, 303] on span "Update associations" at bounding box center [568, 302] width 48 height 6
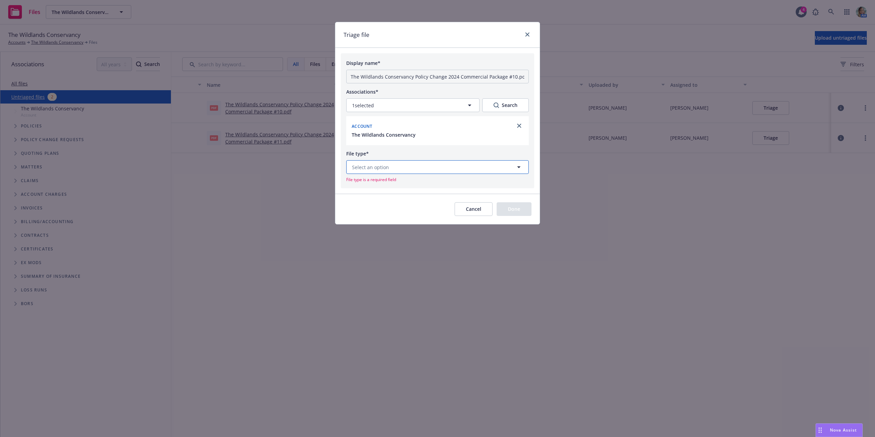
click at [454, 167] on button "Select an option" at bounding box center [437, 167] width 183 height 14
type input "end"
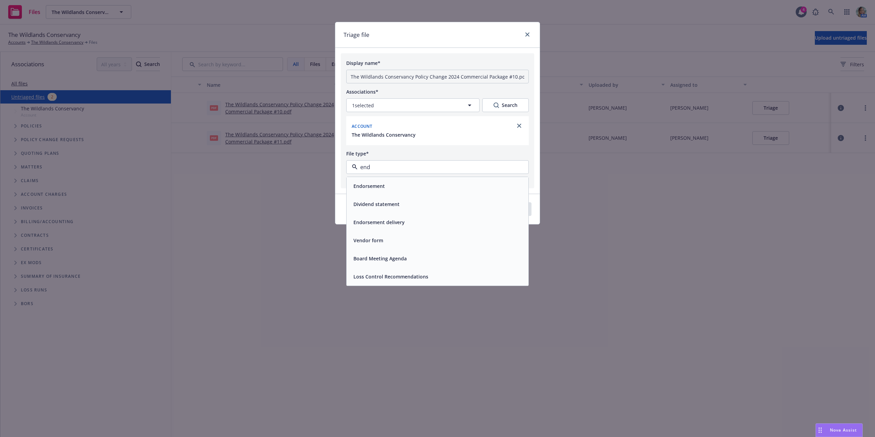
click at [411, 181] on div "Endorsement" at bounding box center [438, 186] width 174 height 10
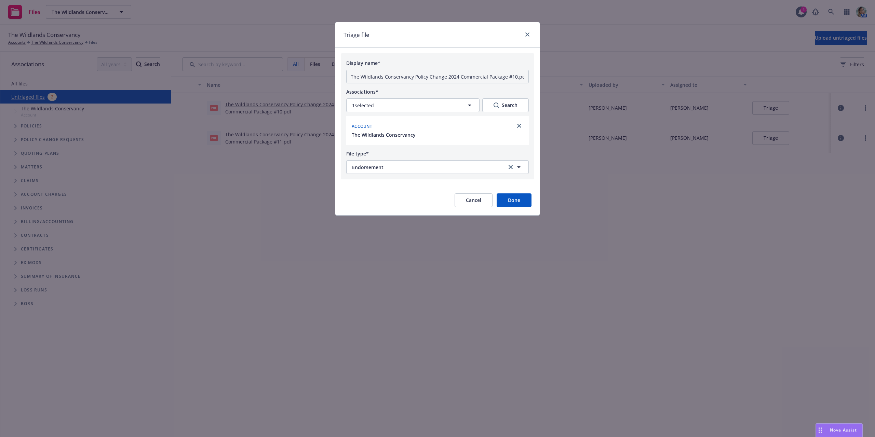
click at [522, 198] on button "Done" at bounding box center [514, 201] width 35 height 14
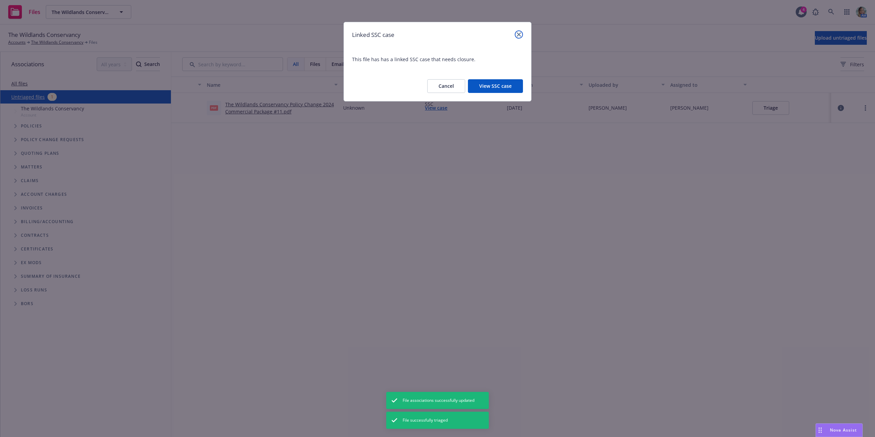
click at [522, 34] on link "close" at bounding box center [519, 34] width 8 height 8
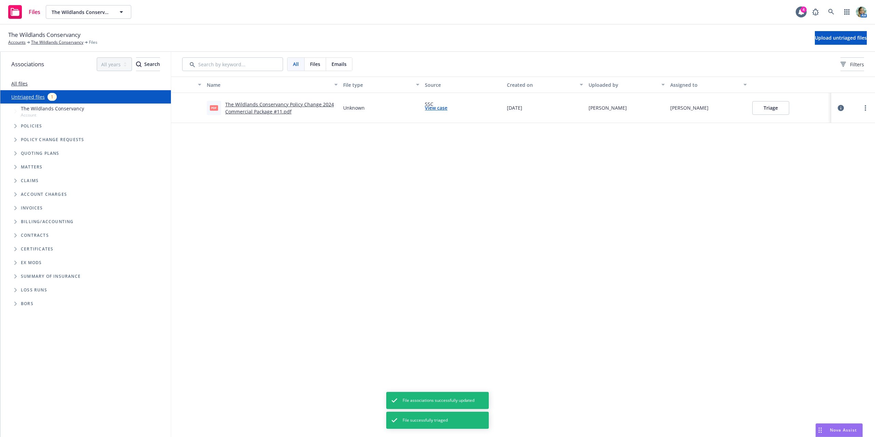
click at [839, 108] on icon "button" at bounding box center [841, 108] width 6 height 6
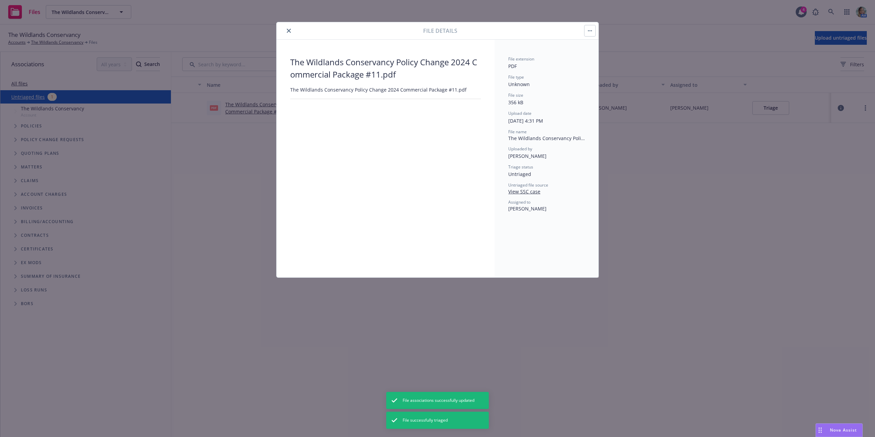
click at [291, 30] on button "close" at bounding box center [289, 31] width 8 height 8
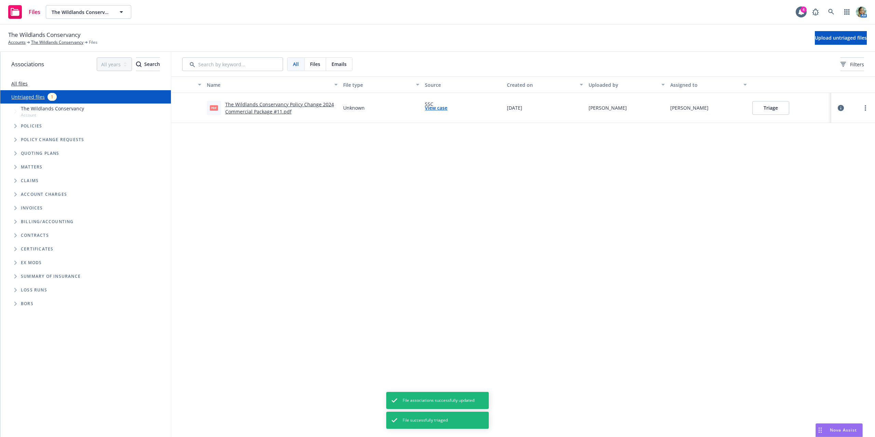
click at [781, 111] on button "Triage" at bounding box center [771, 108] width 37 height 14
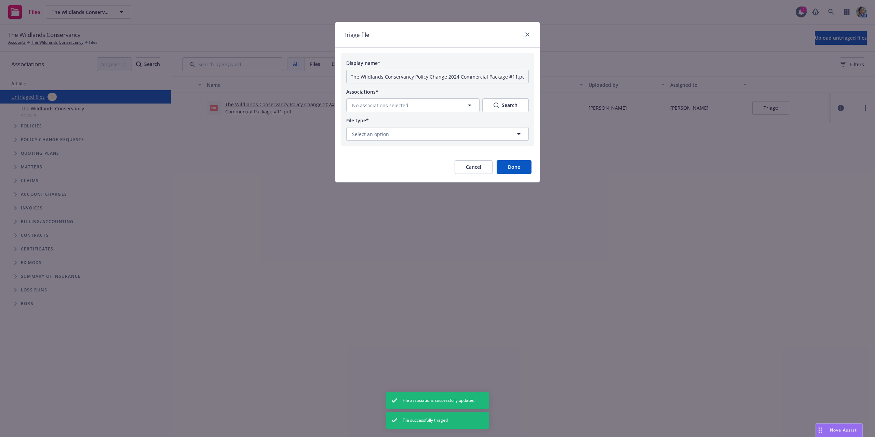
click at [361, 98] on div "Associations* No associations selected Search" at bounding box center [437, 100] width 183 height 25
click at [365, 102] on button "No associations selected" at bounding box center [412, 105] width 133 height 14
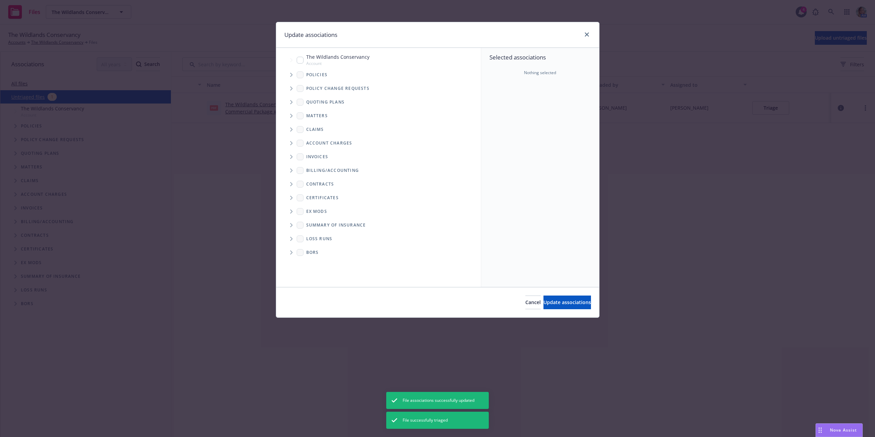
click at [300, 64] on div "The Wildlands Conservancy Account" at bounding box center [333, 59] width 73 height 13
checkbox input "true"
click at [563, 305] on span "Update associations" at bounding box center [568, 302] width 48 height 6
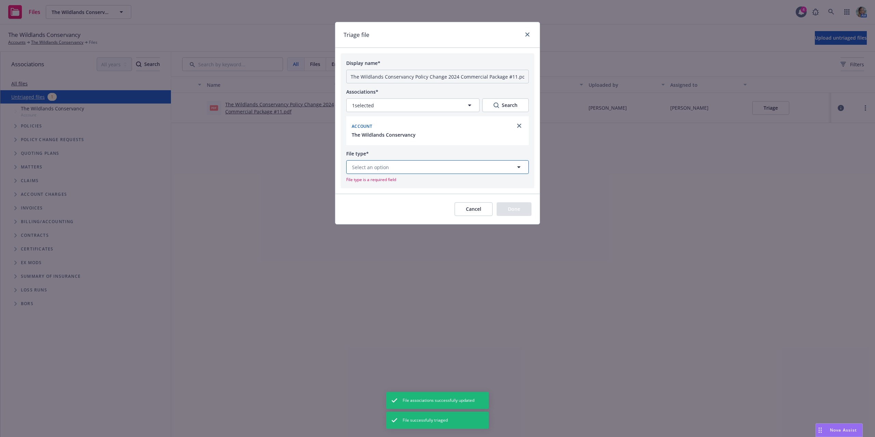
click at [430, 168] on button "Select an option" at bounding box center [437, 167] width 183 height 14
type input "end"
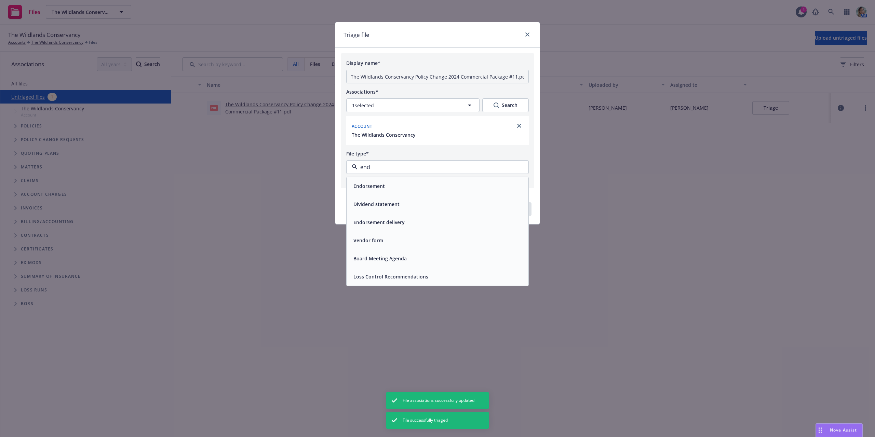
drag, startPoint x: 426, startPoint y: 184, endPoint x: 467, endPoint y: 193, distance: 41.2
click at [427, 184] on div "Endorsement" at bounding box center [438, 186] width 174 height 10
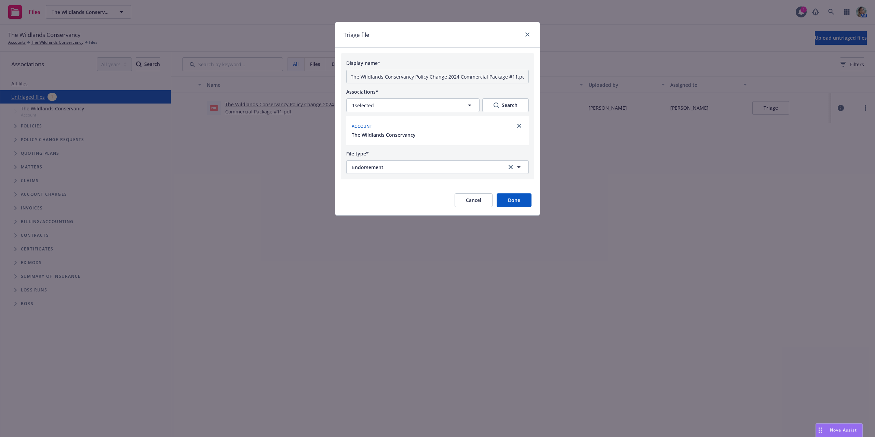
click at [500, 197] on button "Done" at bounding box center [514, 201] width 35 height 14
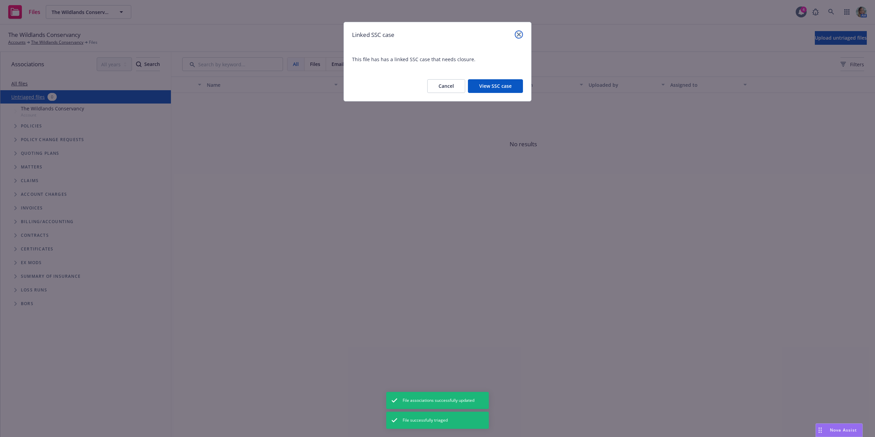
click at [523, 34] on link "close" at bounding box center [519, 34] width 8 height 8
